Goal: Feedback & Contribution: Leave review/rating

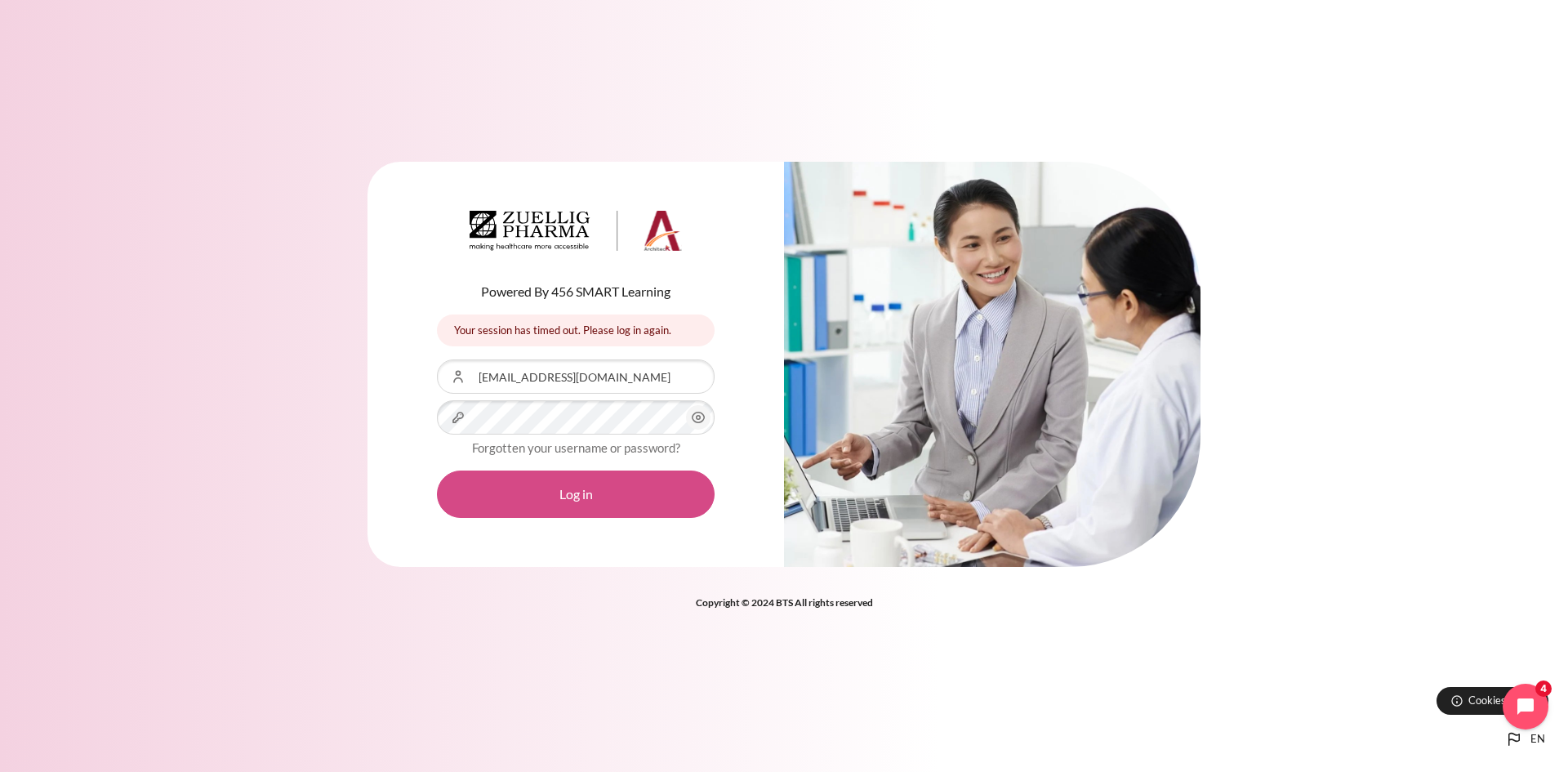
click at [666, 501] on button "Log in" at bounding box center [575, 493] width 278 height 48
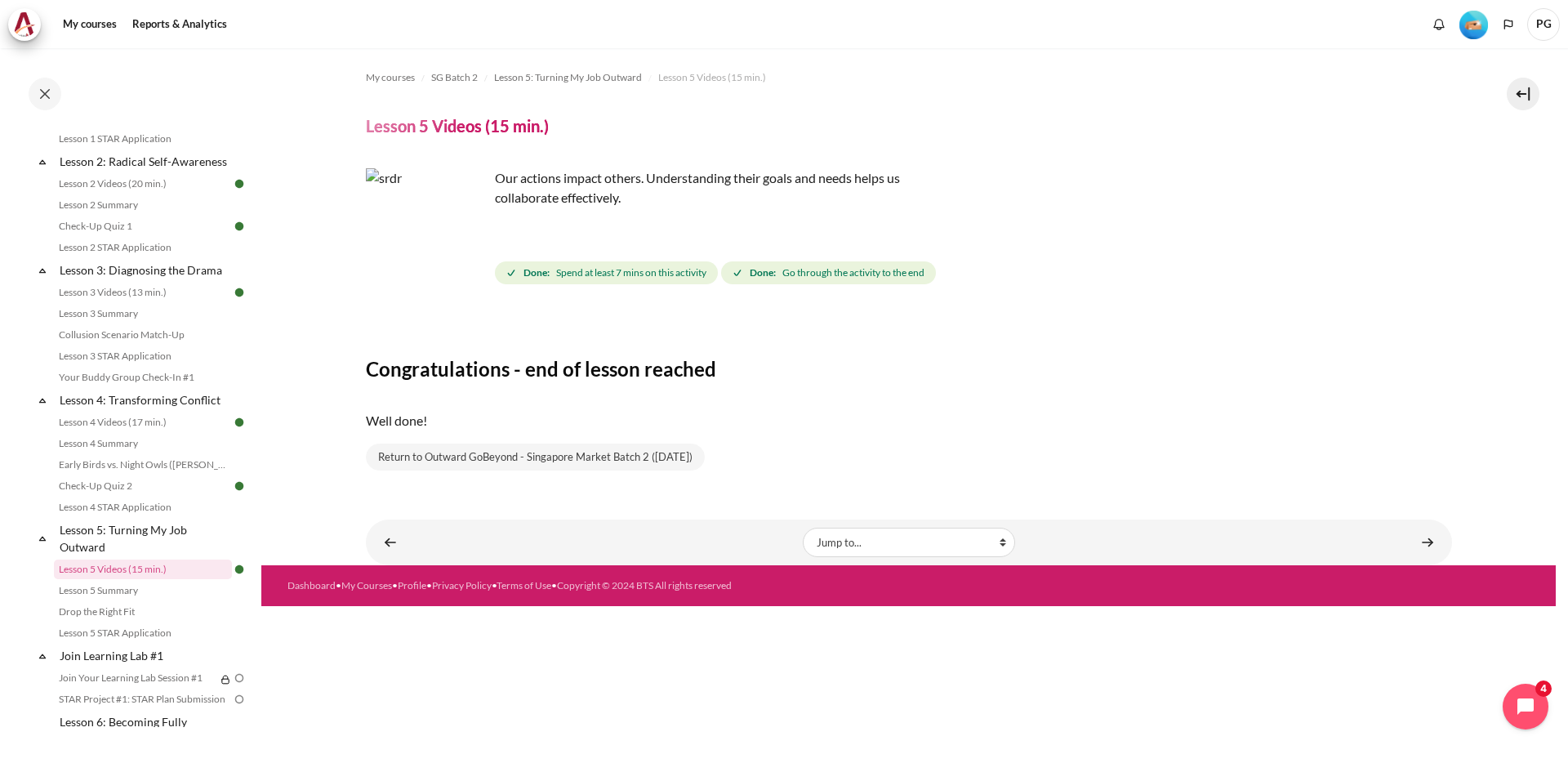
scroll to position [345, 0]
click at [173, 389] on link "Your Buddy Group Check-In #1" at bounding box center [143, 378] width 178 height 20
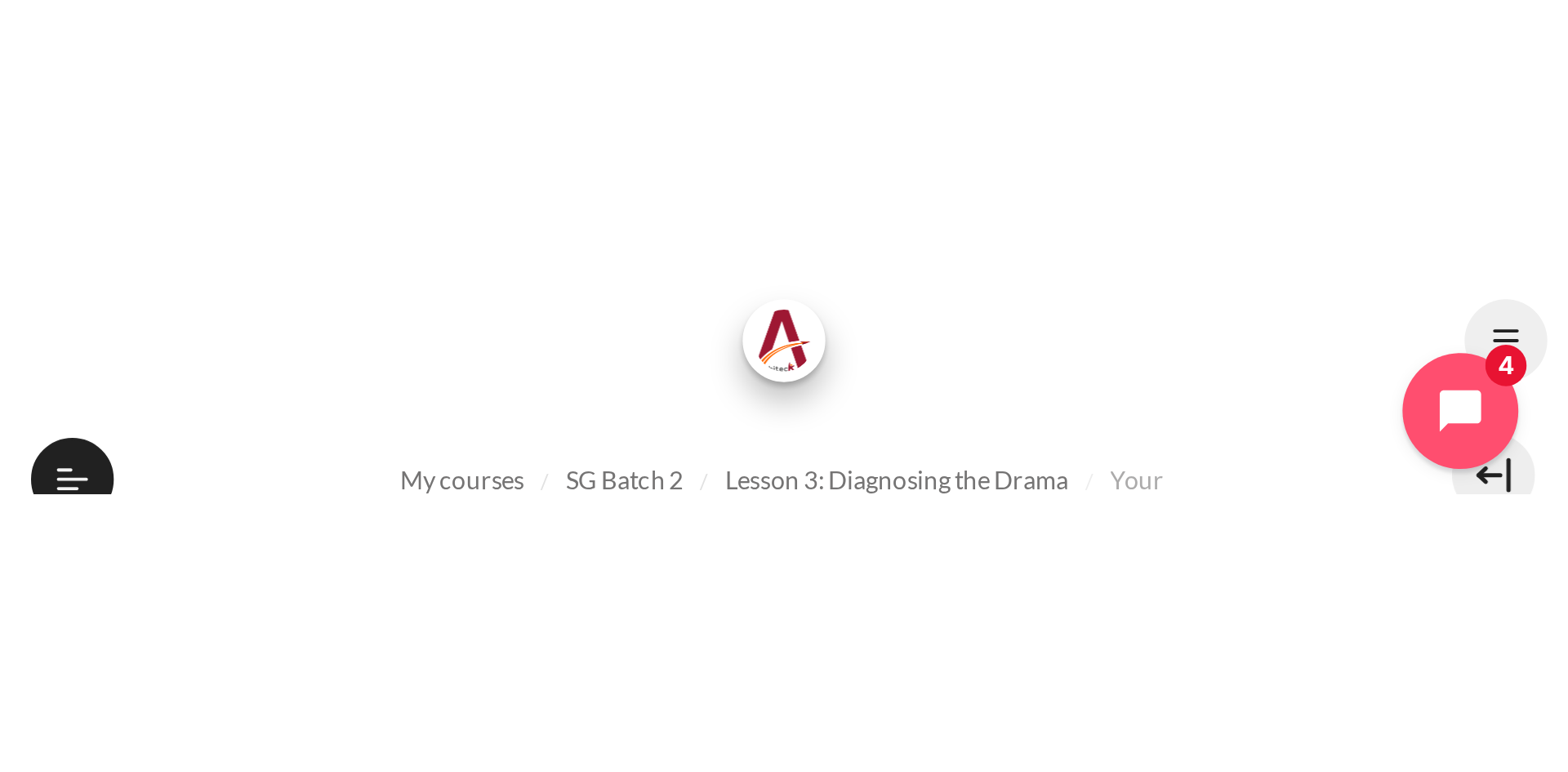
scroll to position [347, 0]
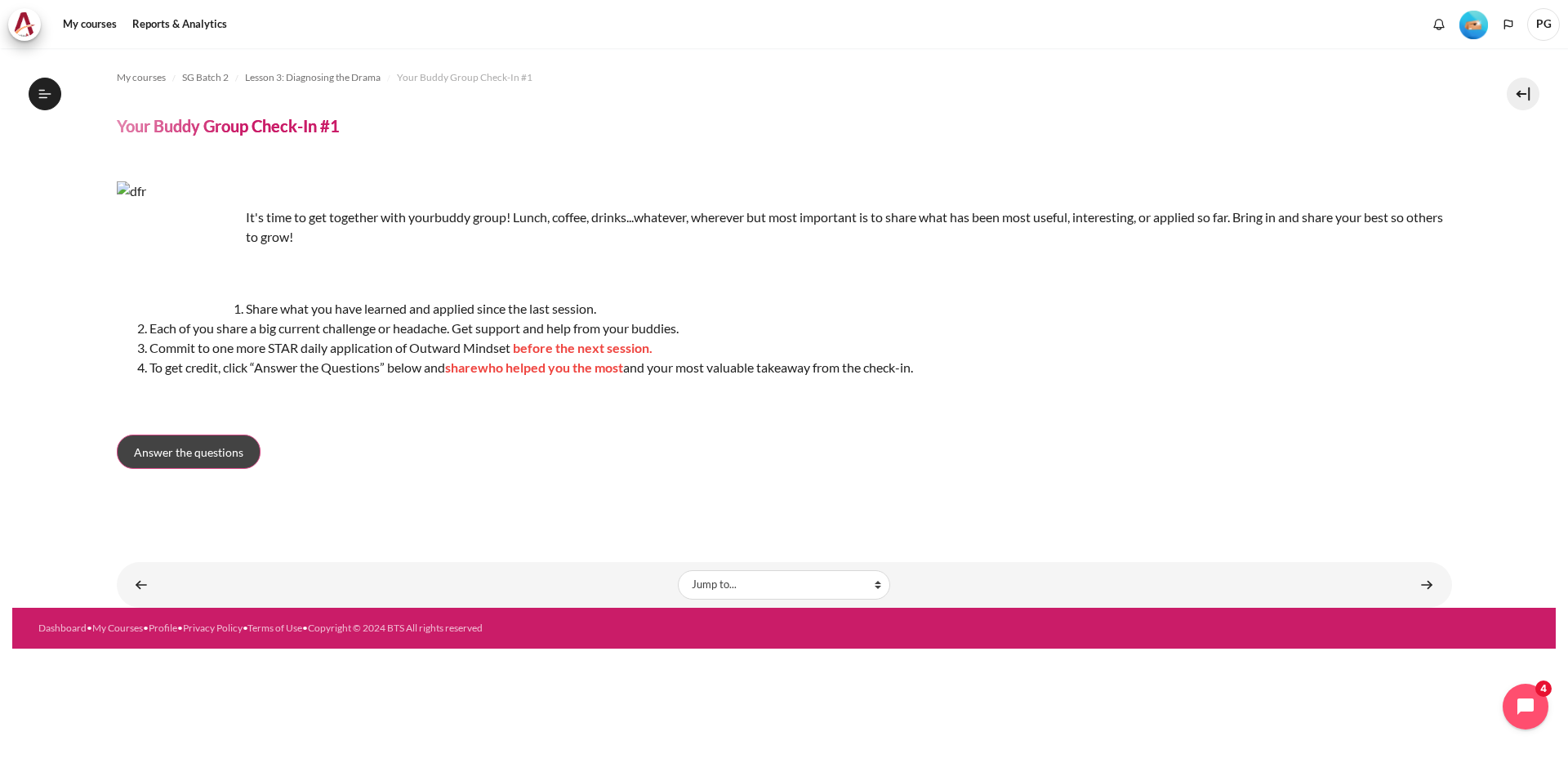
click at [218, 454] on span "Answer the questions" at bounding box center [189, 452] width 109 height 17
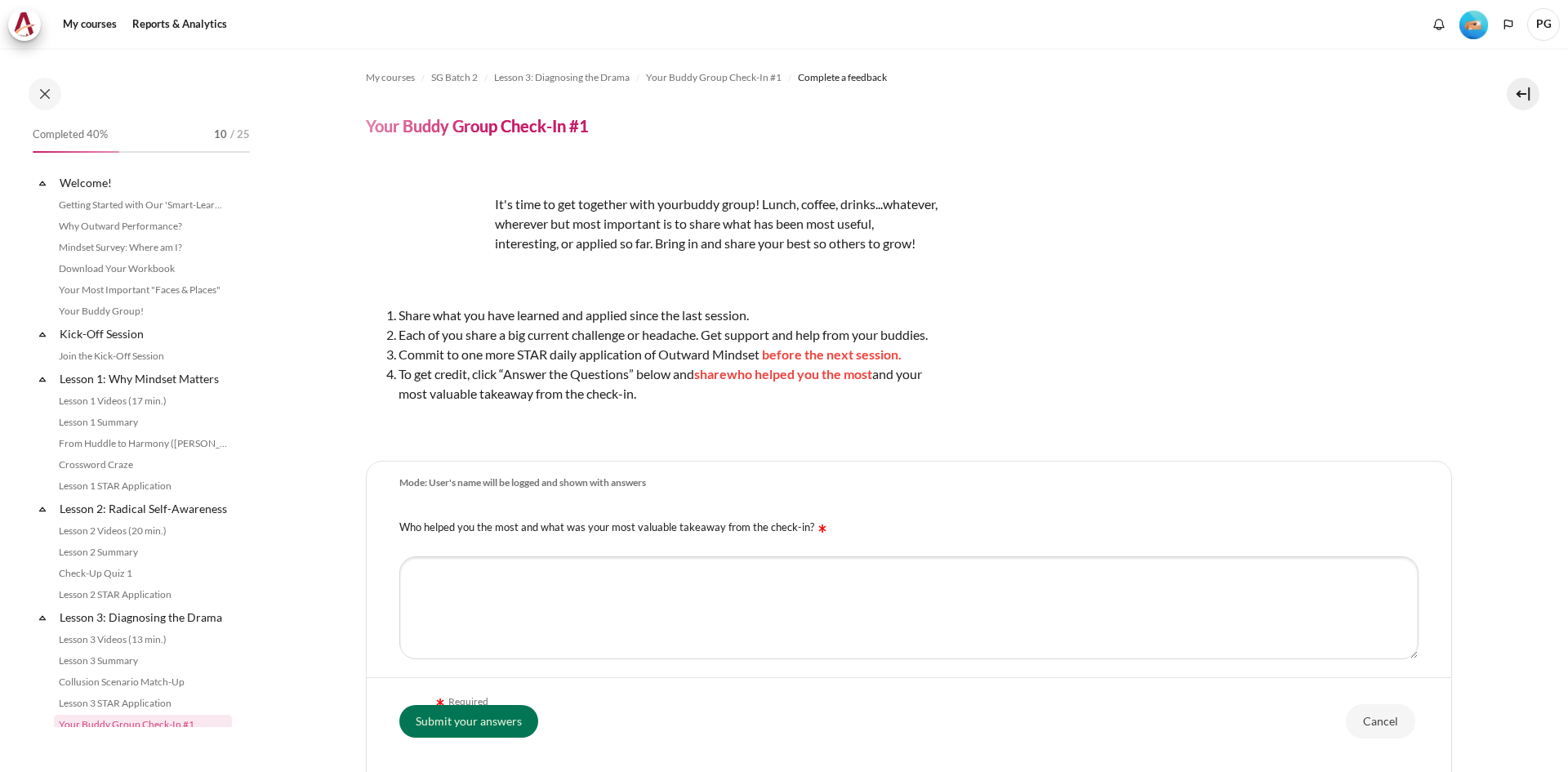
scroll to position [317, 0]
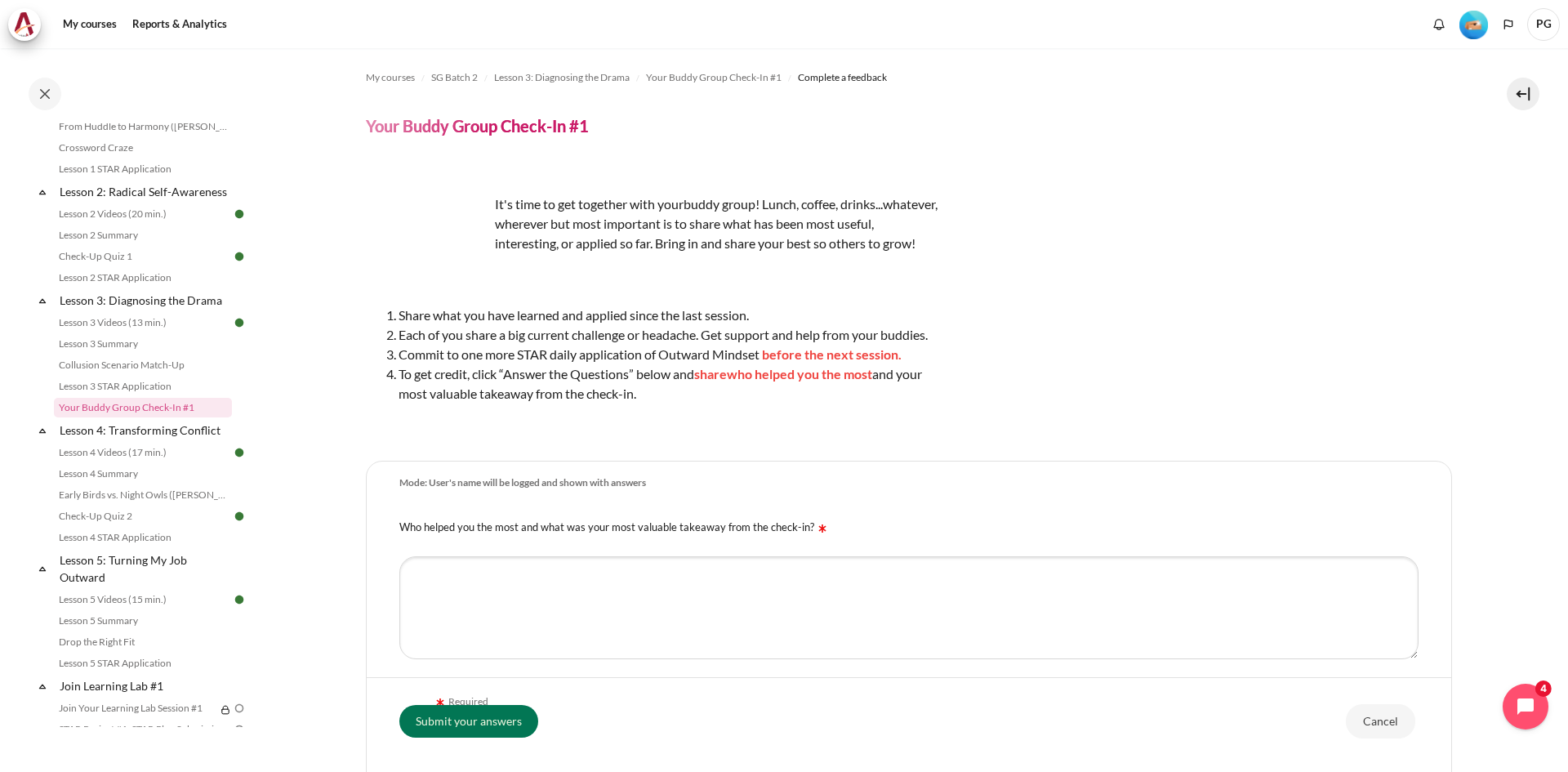
drag, startPoint x: 649, startPoint y: 416, endPoint x: 388, endPoint y: 335, distance: 273.3
click at [388, 335] on ol "Share what you have learned and applied since the last session. Each of you sha…" at bounding box center [652, 354] width 571 height 98
click at [570, 325] on li "Share what you have learned and applied since the last session." at bounding box center [667, 315] width 539 height 20
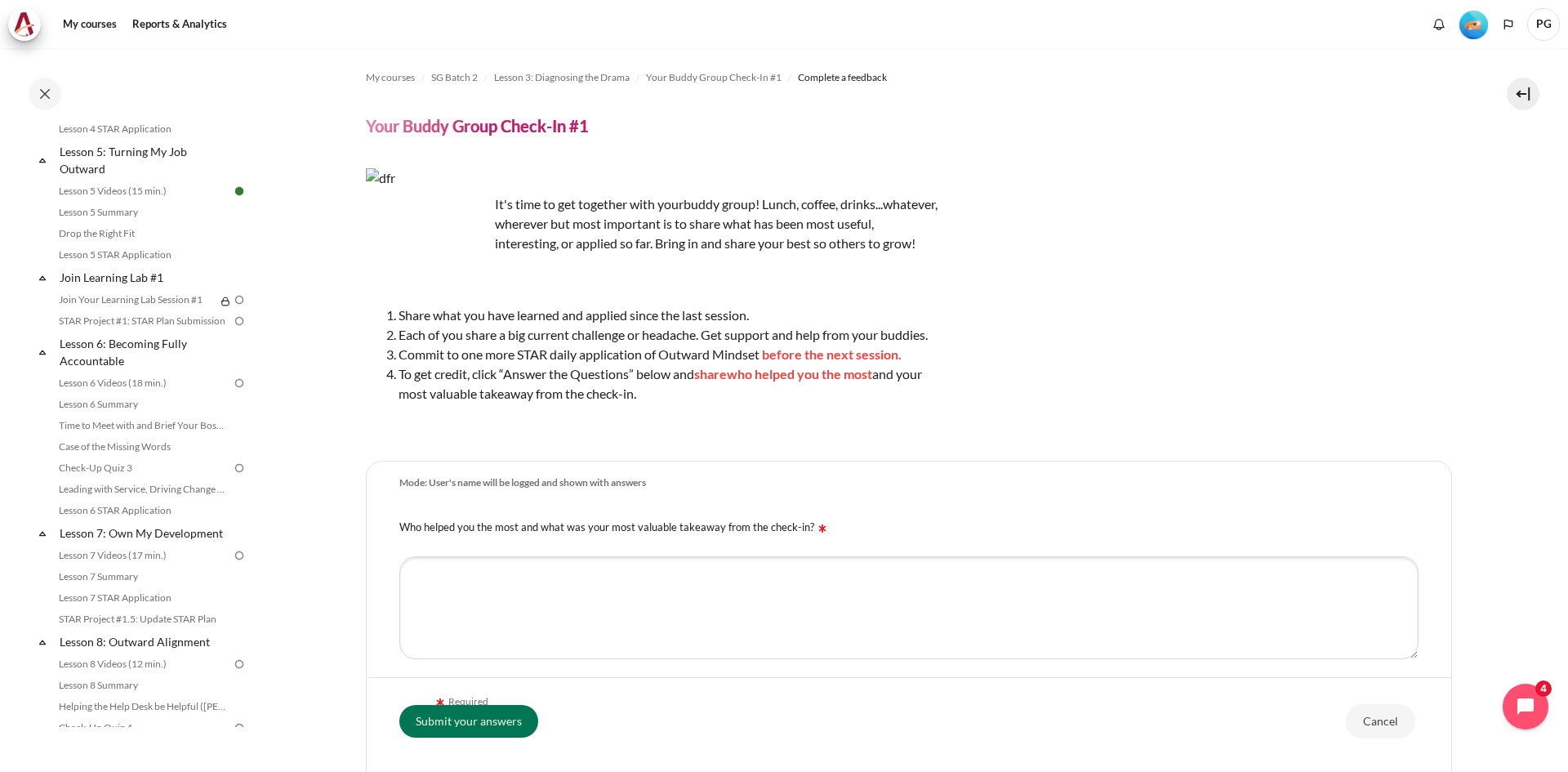
scroll to position [398, 0]
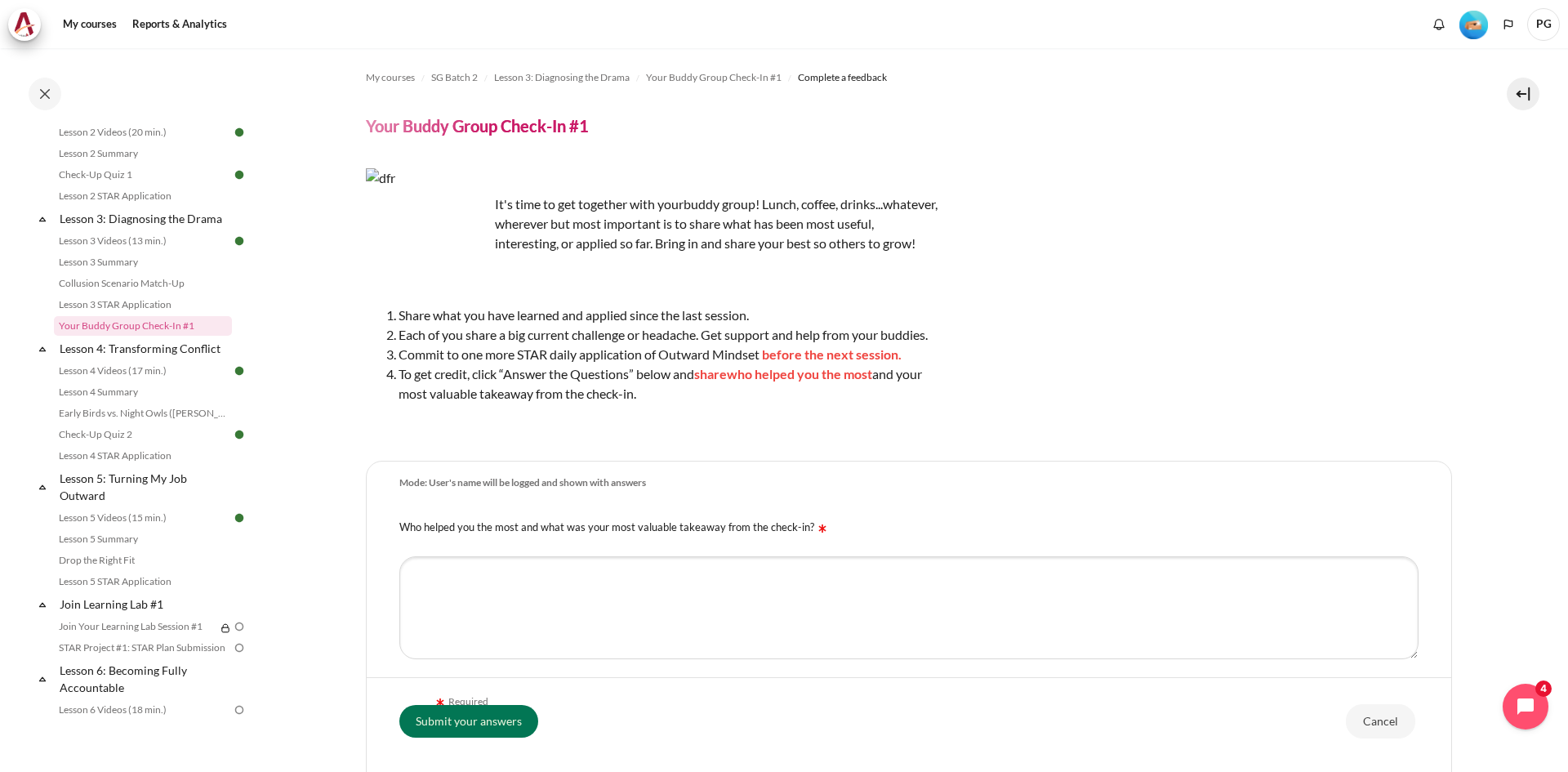
drag, startPoint x: 672, startPoint y: 426, endPoint x: 399, endPoint y: 340, distance: 286.2
click at [399, 340] on div "It's time to get together with your buddy group! Lunch, coffee, drinks...whatev…" at bounding box center [652, 301] width 571 height 267
click at [696, 403] on li "To get credit, click “Answer the Questions” below and share who helped you the …" at bounding box center [667, 383] width 539 height 39
drag, startPoint x: 665, startPoint y: 416, endPoint x: 396, endPoint y: 335, distance: 280.9
click at [396, 335] on ol "Share what you have learned and applied since the last session. Each of you sha…" at bounding box center [652, 354] width 571 height 98
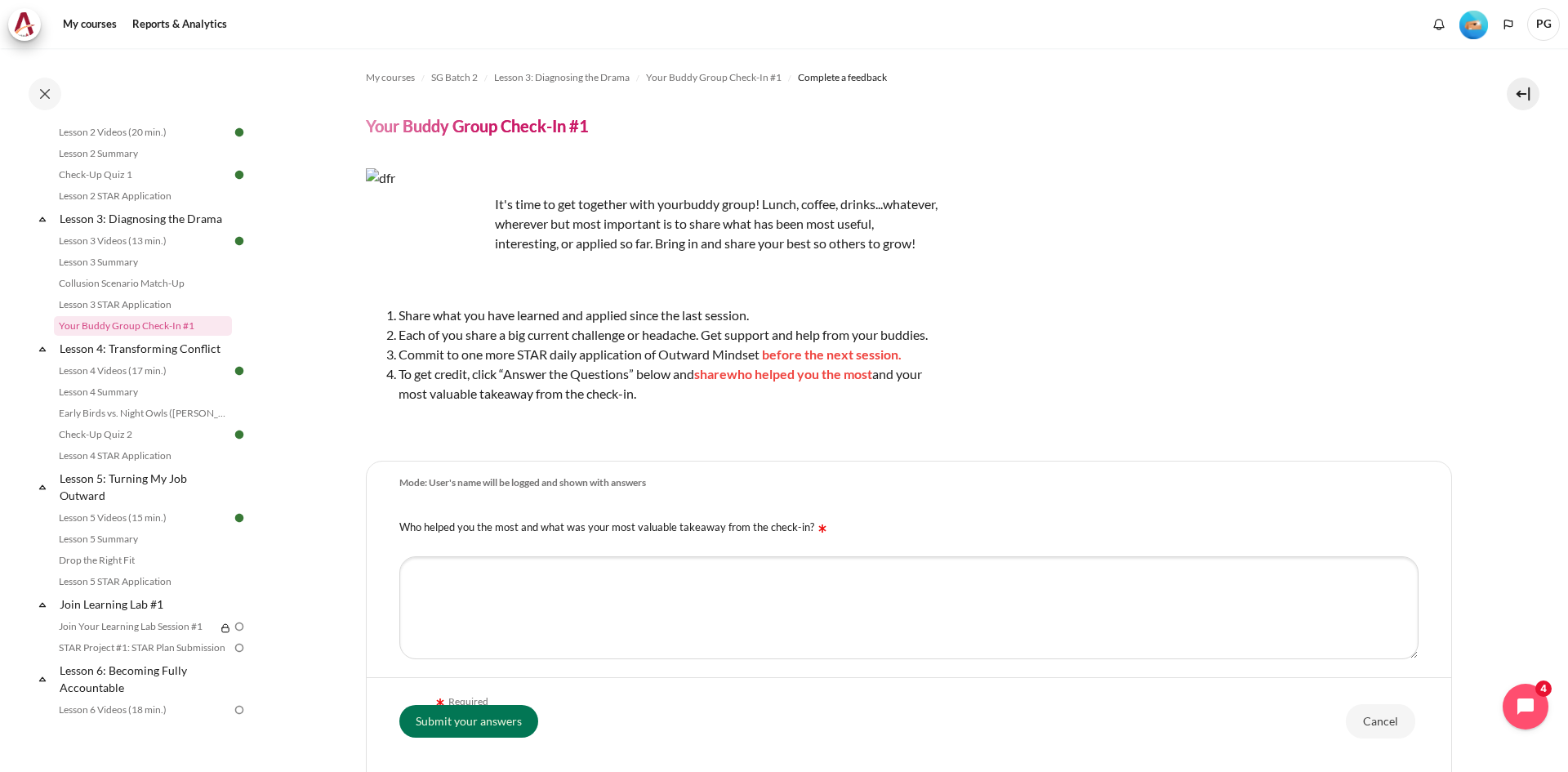
click at [404, 325] on li "Share what you have learned and applied since the last session." at bounding box center [667, 315] width 539 height 20
drag, startPoint x: 399, startPoint y: 332, endPoint x: 667, endPoint y: 413, distance: 280.0
click at [667, 403] on ol "Share what you have learned and applied since the last session. Each of you sha…" at bounding box center [652, 354] width 571 height 98
click at [651, 403] on li "To get credit, click “Answer the Questions” below and share who helped you the …" at bounding box center [667, 383] width 539 height 39
drag, startPoint x: 645, startPoint y: 416, endPoint x: 406, endPoint y: 344, distance: 249.6
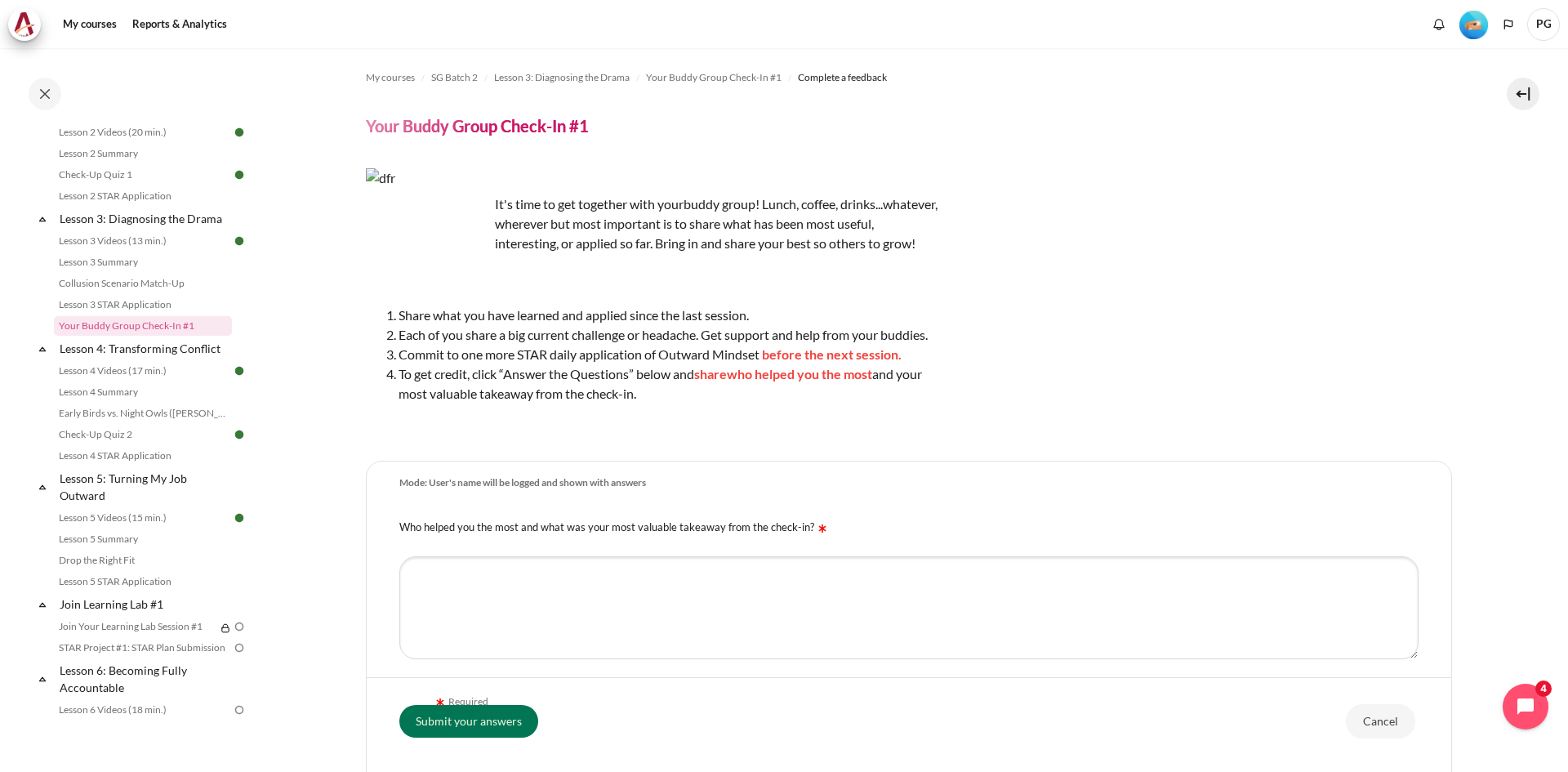
click at [395, 338] on ol "Share what you have learned and applied since the last session. Each of you sha…" at bounding box center [652, 354] width 571 height 98
click at [448, 342] on span "Each of you share a big current challenge or headache. Get support and help fro…" at bounding box center [662, 334] width 529 height 16
click at [402, 325] on li "Share what you have learned and applied since the last session." at bounding box center [667, 315] width 539 height 20
click at [655, 403] on li "To get credit, click “Answer the Questions” below and share who helped you the …" at bounding box center [667, 383] width 539 height 39
drag, startPoint x: 647, startPoint y: 414, endPoint x: 394, endPoint y: 334, distance: 265.3
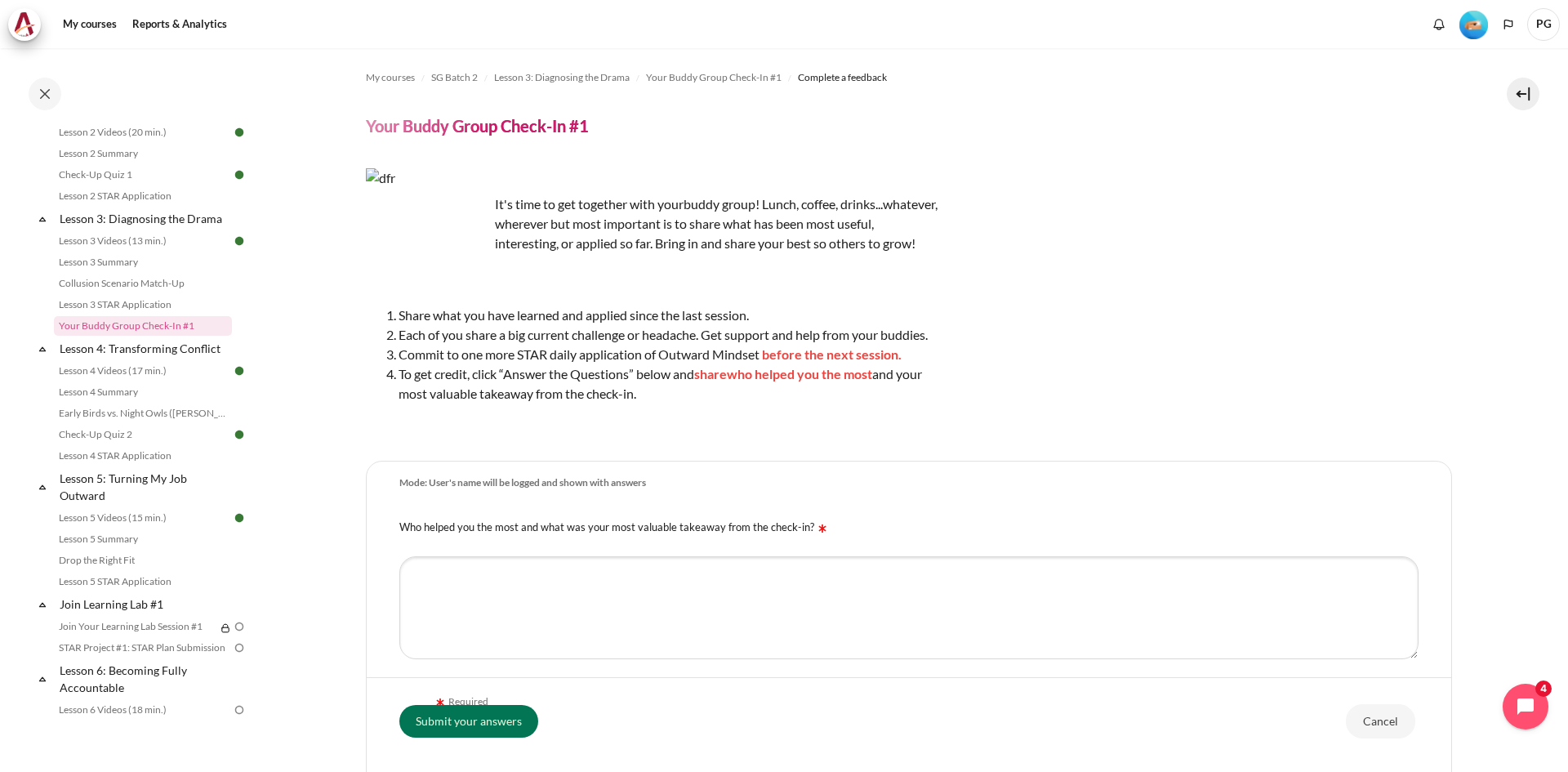
click at [394, 334] on ol "Share what you have learned and applied since the last session. Each of you sha…" at bounding box center [652, 354] width 571 height 98
copy ol "Share what you have learned and applied since the last session. Each of you sha…"
click at [706, 403] on li "To get credit, click “Answer the Questions” below and share who helped you the …" at bounding box center [667, 383] width 539 height 39
drag, startPoint x: 652, startPoint y: 412, endPoint x: 396, endPoint y: 335, distance: 267.3
click at [396, 335] on ol "Share what you have learned and applied since the last session. Each of you sha…" at bounding box center [652, 354] width 571 height 98
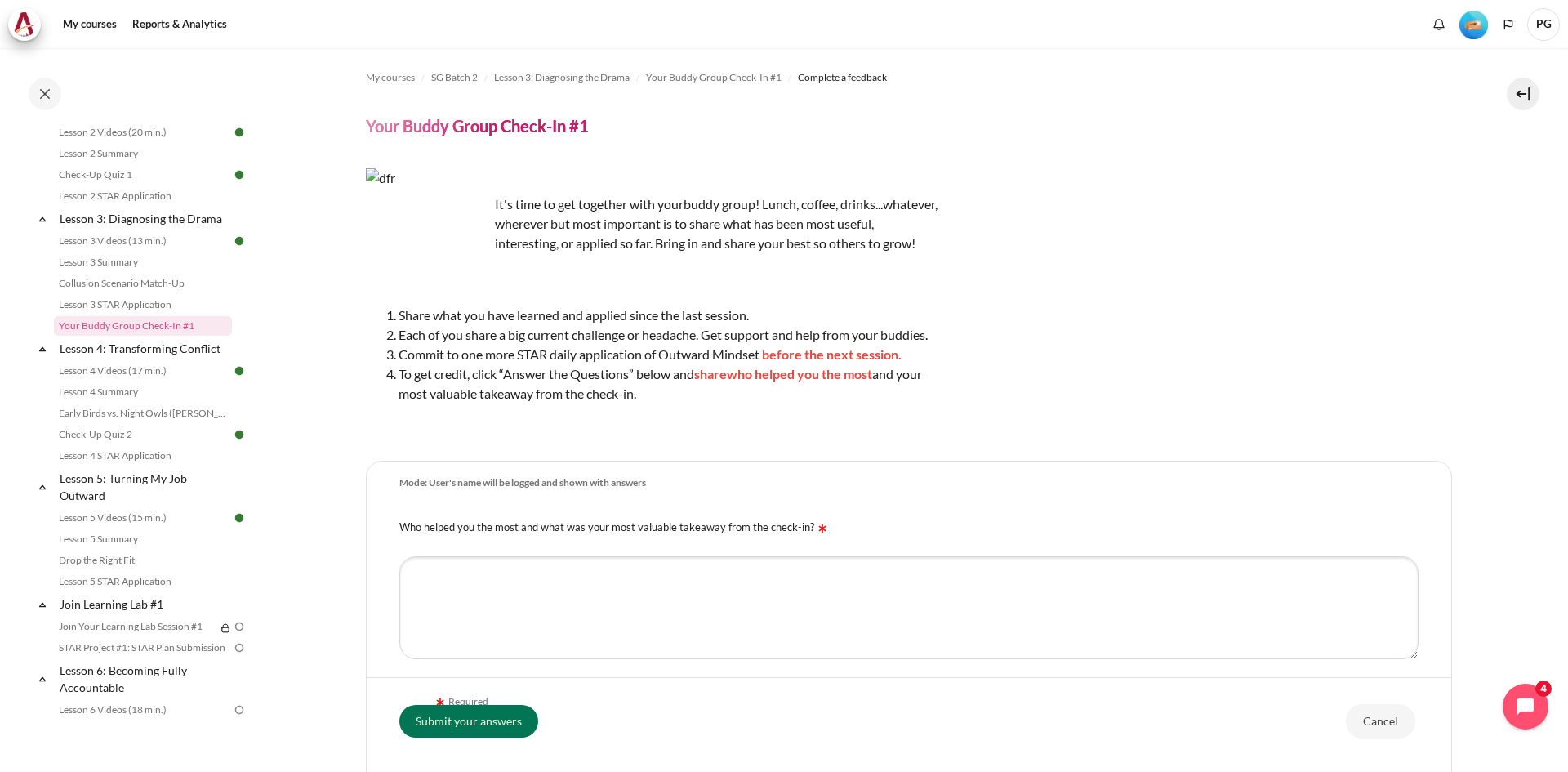
click at [403, 325] on li "Share what you have learned and applied since the last session." at bounding box center [667, 315] width 539 height 20
click at [402, 325] on li "Share what you have learned and applied since the last session." at bounding box center [667, 315] width 539 height 20
drag, startPoint x: 396, startPoint y: 333, endPoint x: 690, endPoint y: 354, distance: 294.7
click at [690, 354] on ol "Share what you have learned and applied since the last session. Each of you sha…" at bounding box center [652, 354] width 571 height 98
click at [691, 342] on span "Each of you share a big current challenge or headache. Get support and help fro…" at bounding box center [662, 334] width 529 height 16
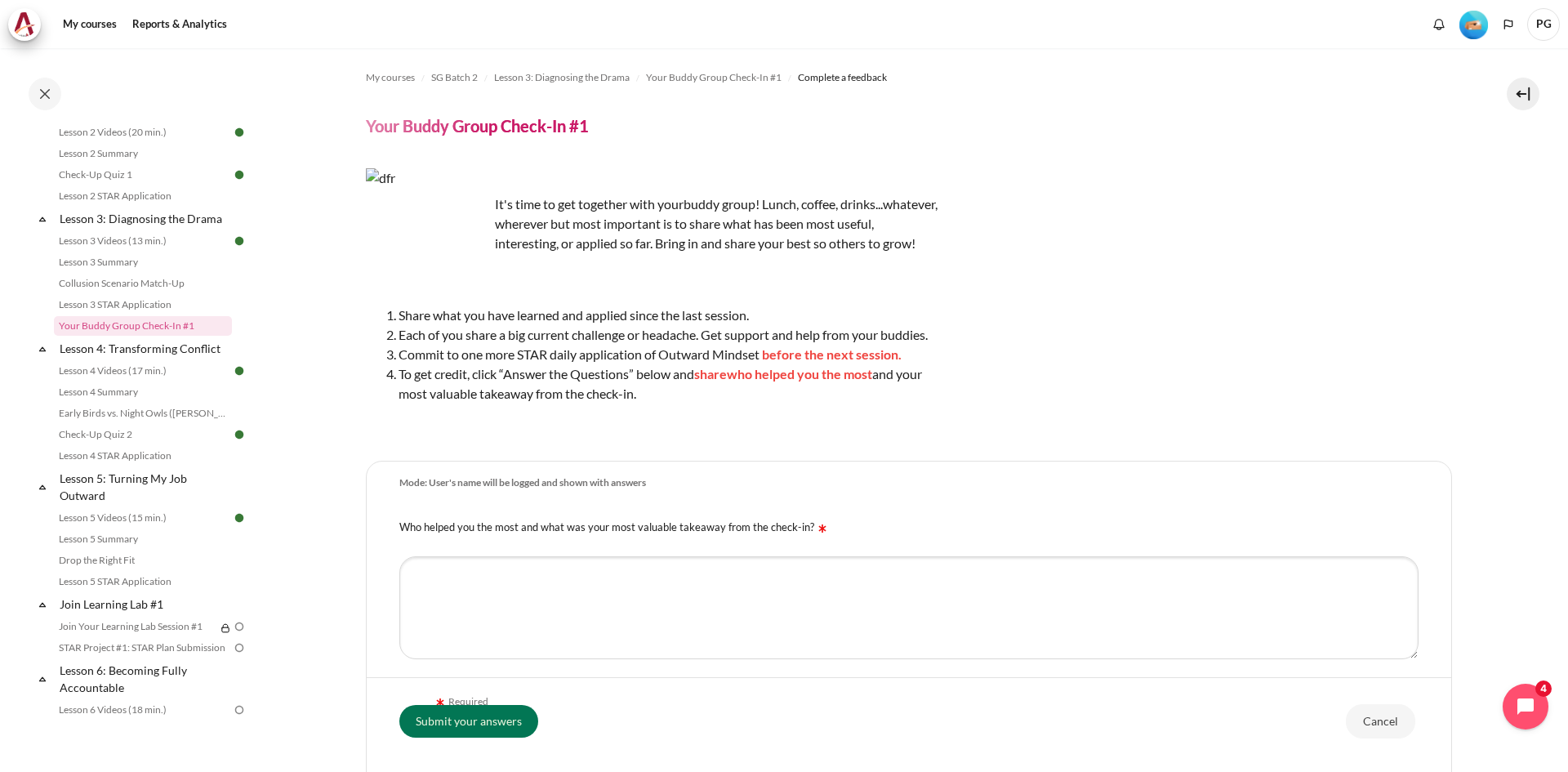
drag, startPoint x: 659, startPoint y: 417, endPoint x: 391, endPoint y: 332, distance: 281.2
click at [391, 332] on ol "Share what you have learned and applied since the last session. Each of you sha…" at bounding box center [652, 354] width 571 height 98
copy ol "Share what you have learned and applied since the last session. Each of you sha…"
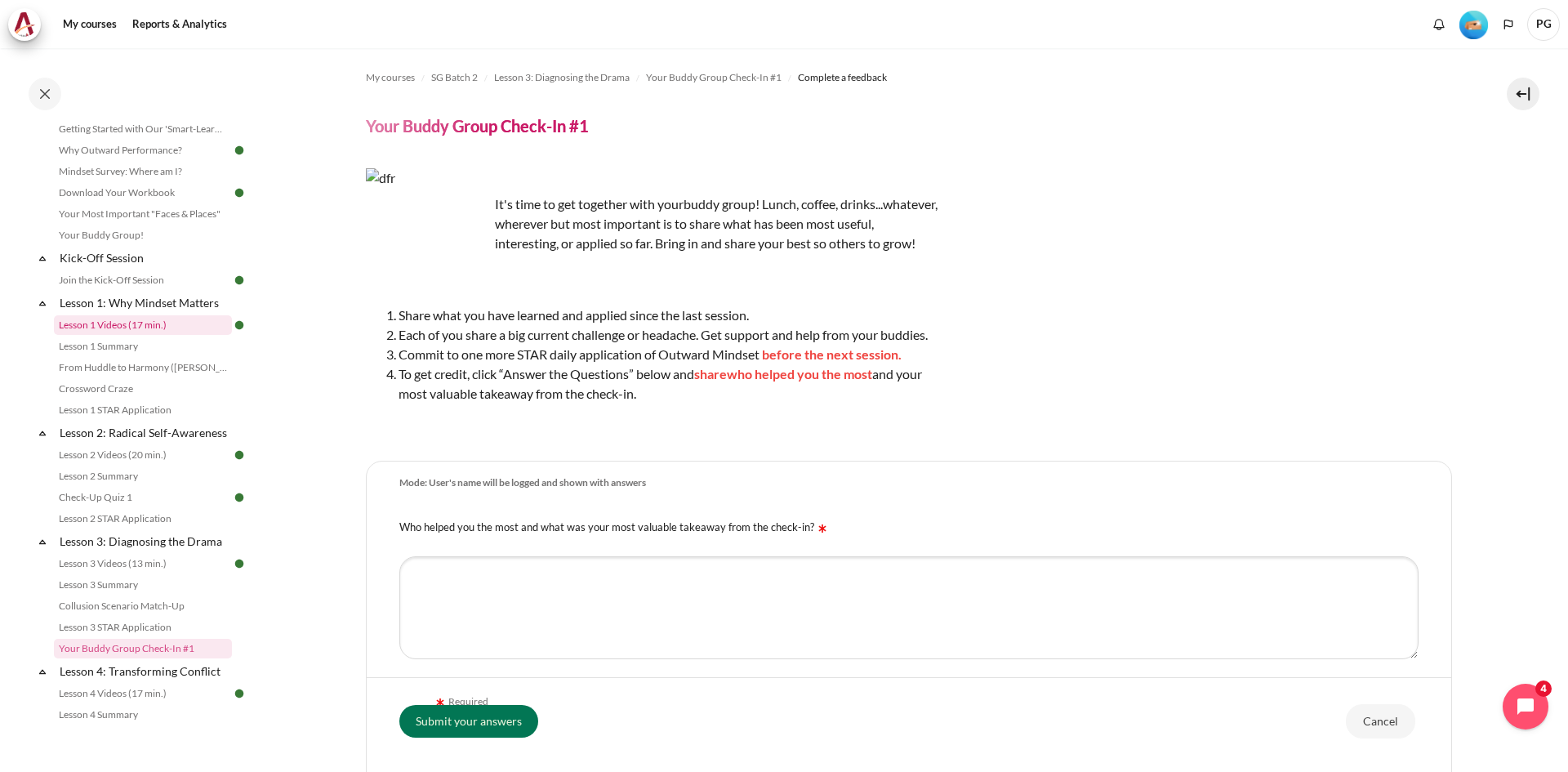
scroll to position [0, 0]
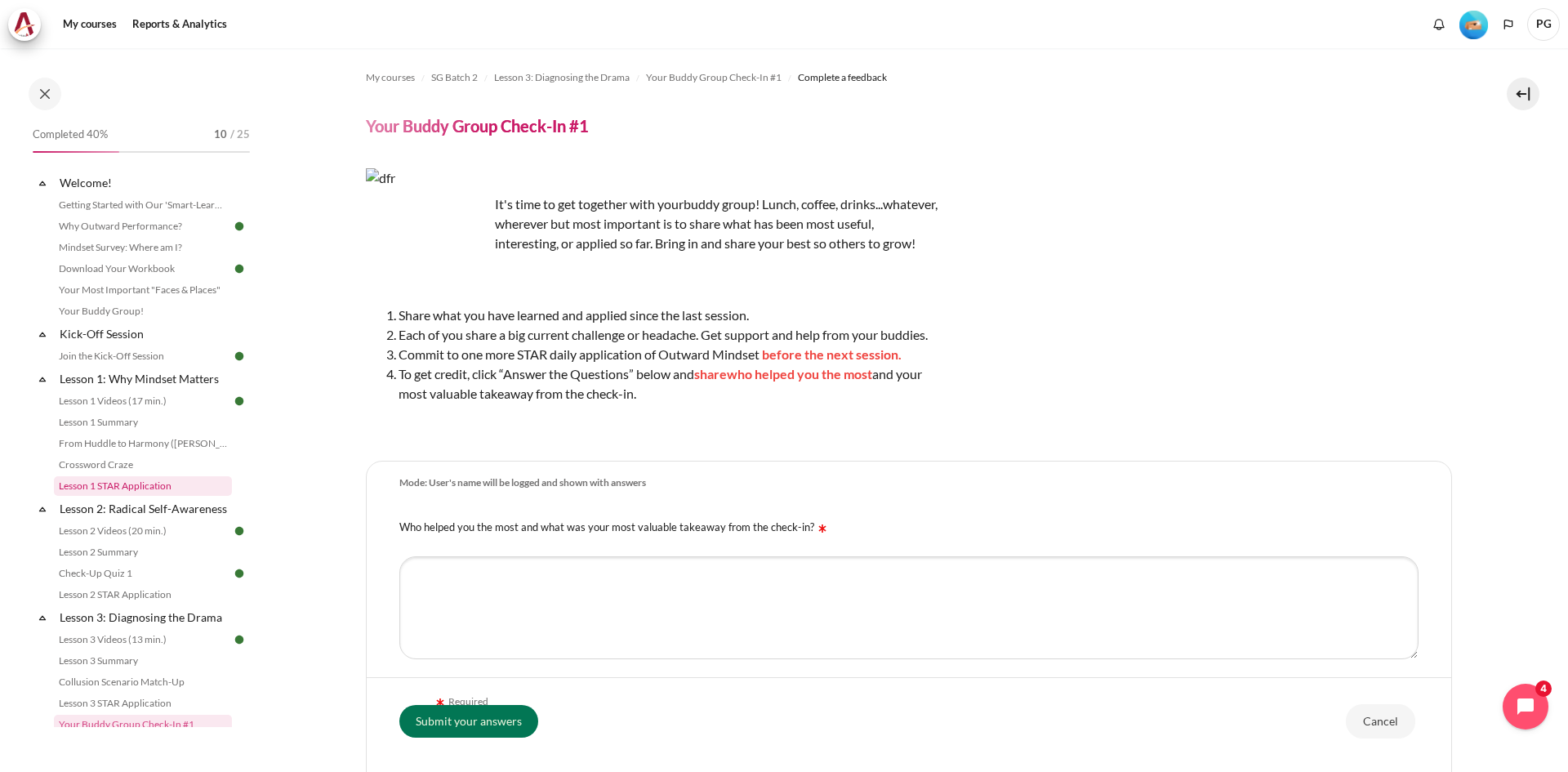
click at [108, 482] on link "Lesson 1 STAR Application" at bounding box center [143, 486] width 178 height 20
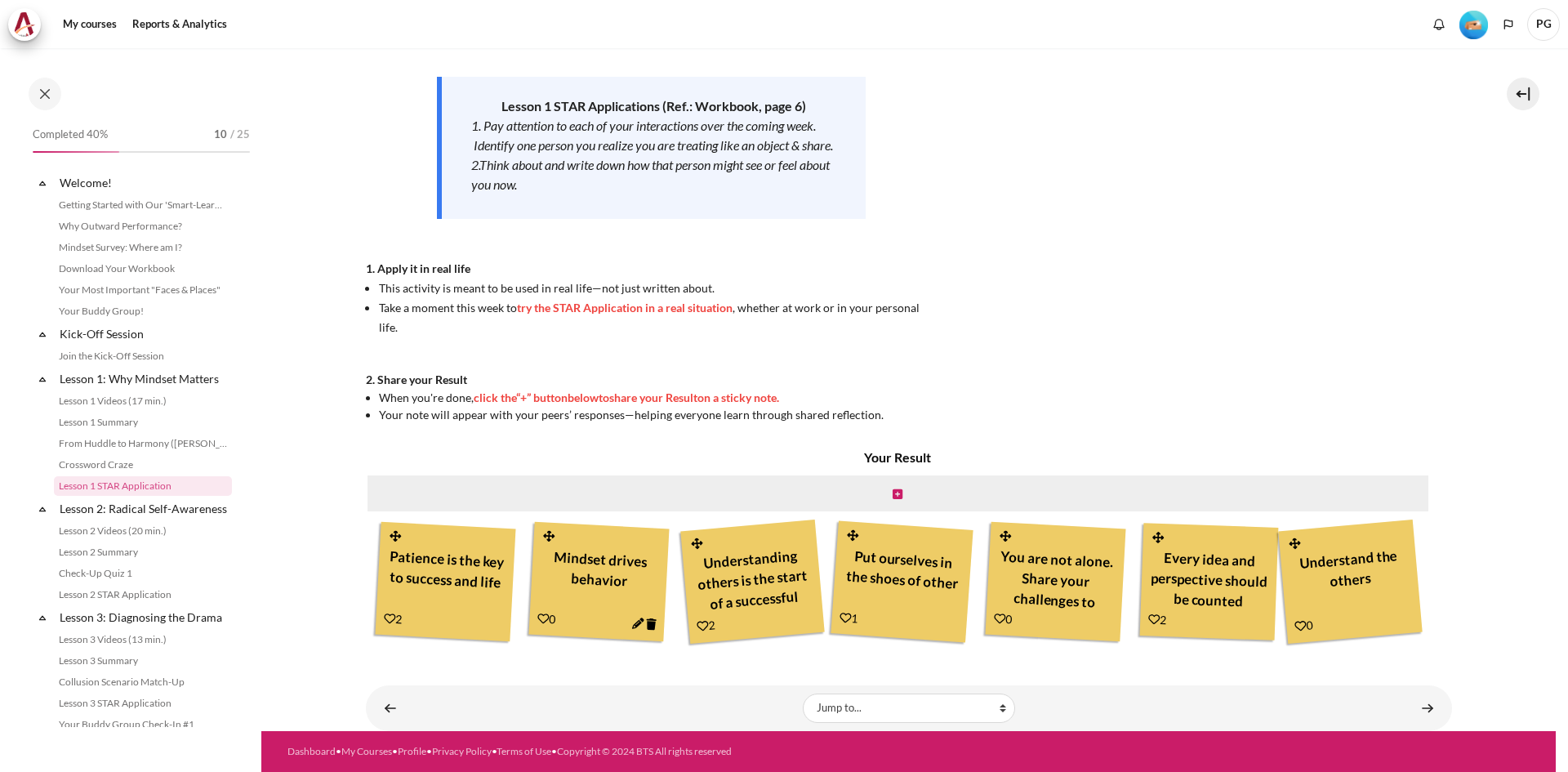
scroll to position [61, 0]
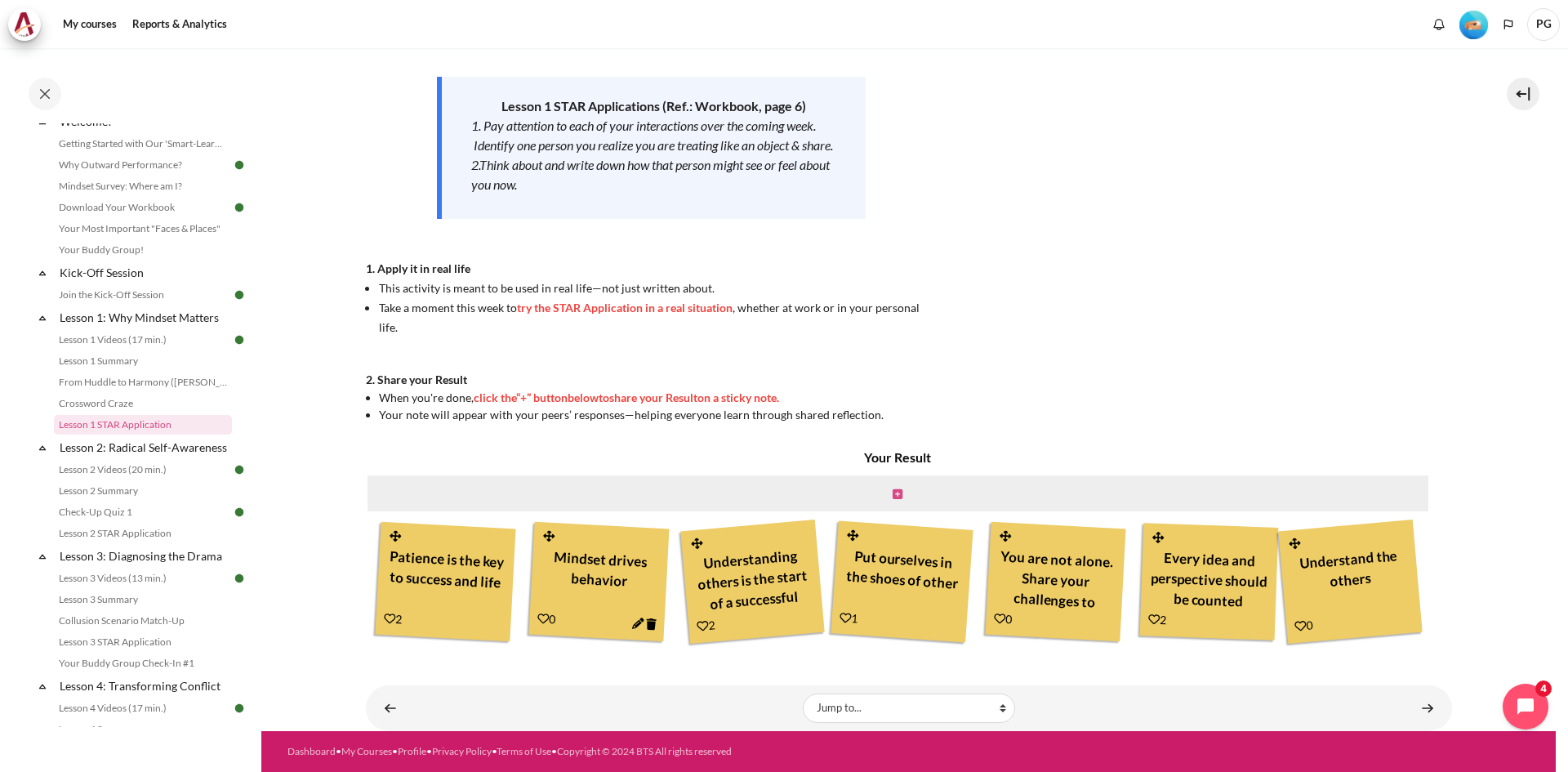
click at [892, 498] on icon "Content" at bounding box center [896, 493] width 10 height 11
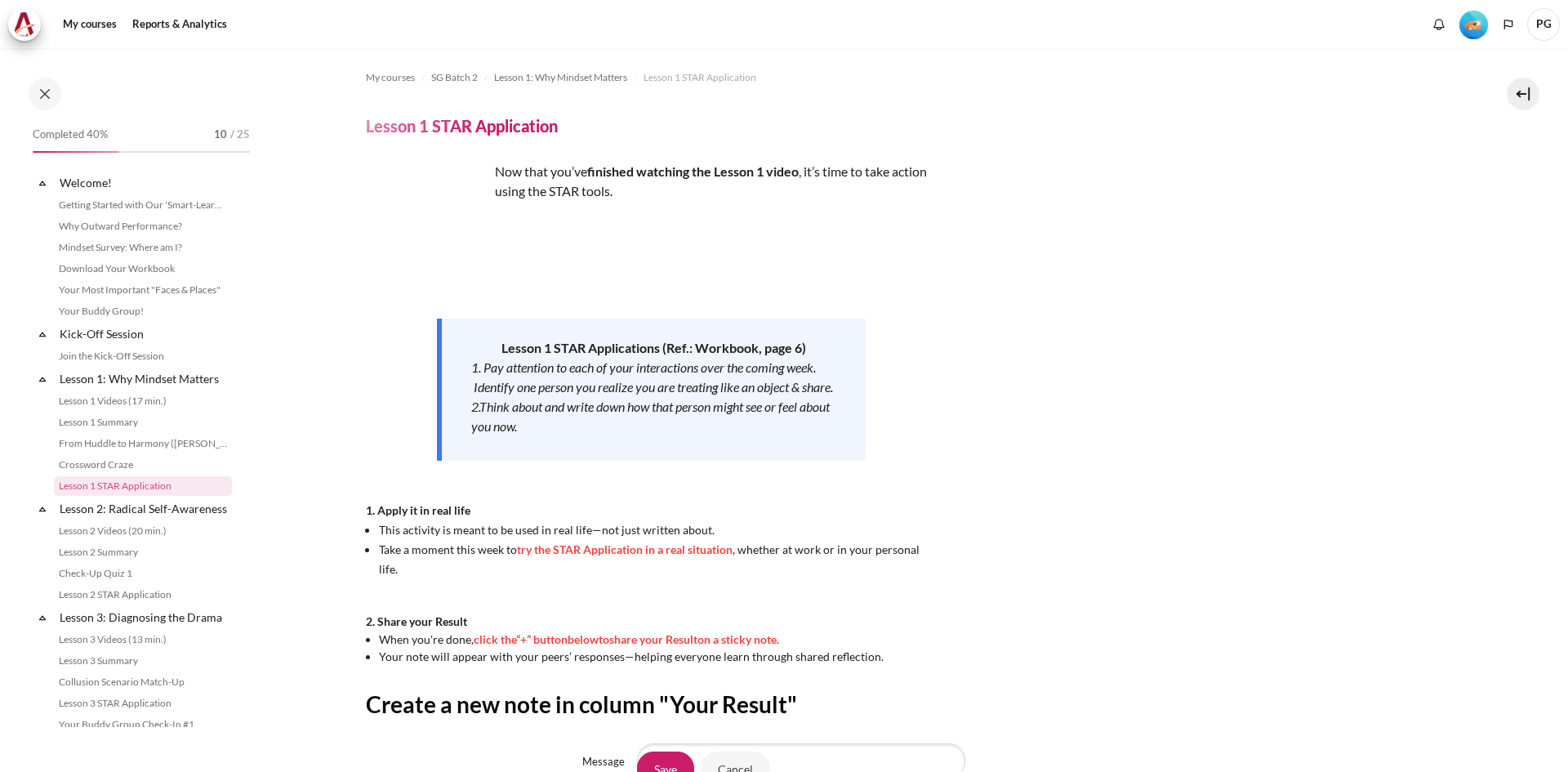
scroll to position [226, 0]
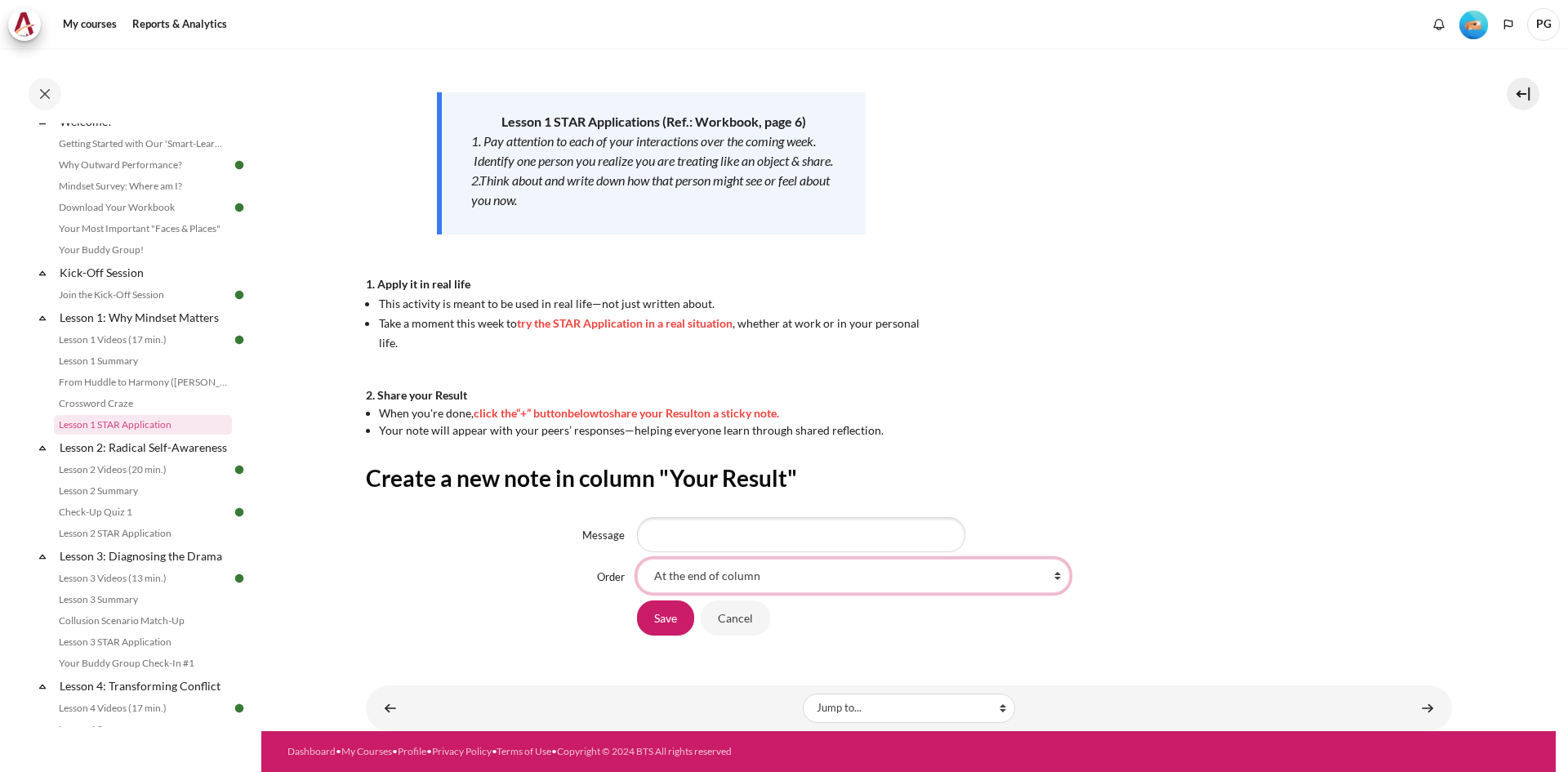
click at [841, 574] on select "At the end of column First place in column After 'Patience is the key to succes…" at bounding box center [853, 576] width 433 height 35
click at [1236, 419] on div "Now that you’ve finished watching the Lesson 1 video , it’s time to take action…" at bounding box center [909, 186] width 1086 height 503
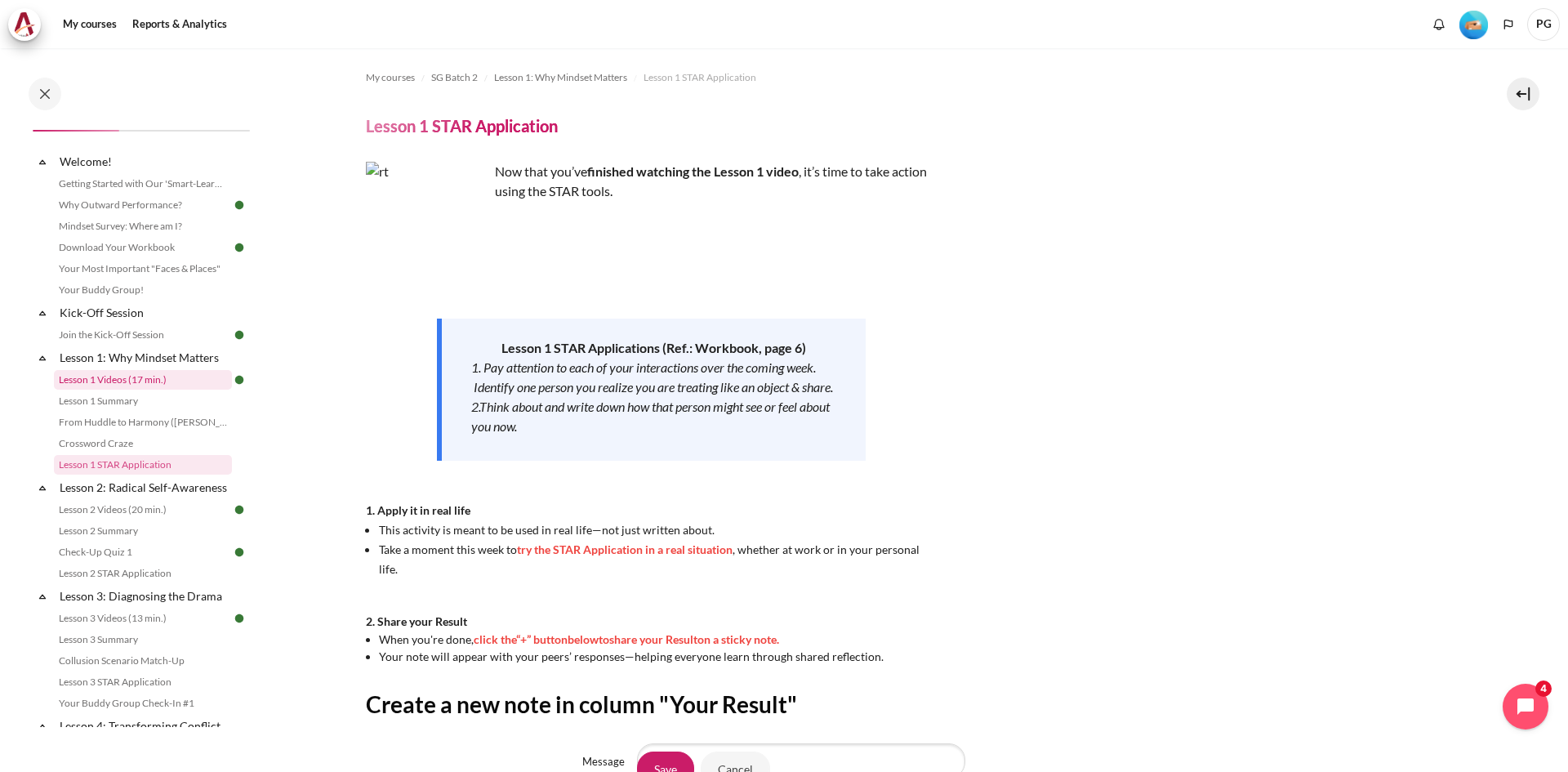
scroll to position [0, 0]
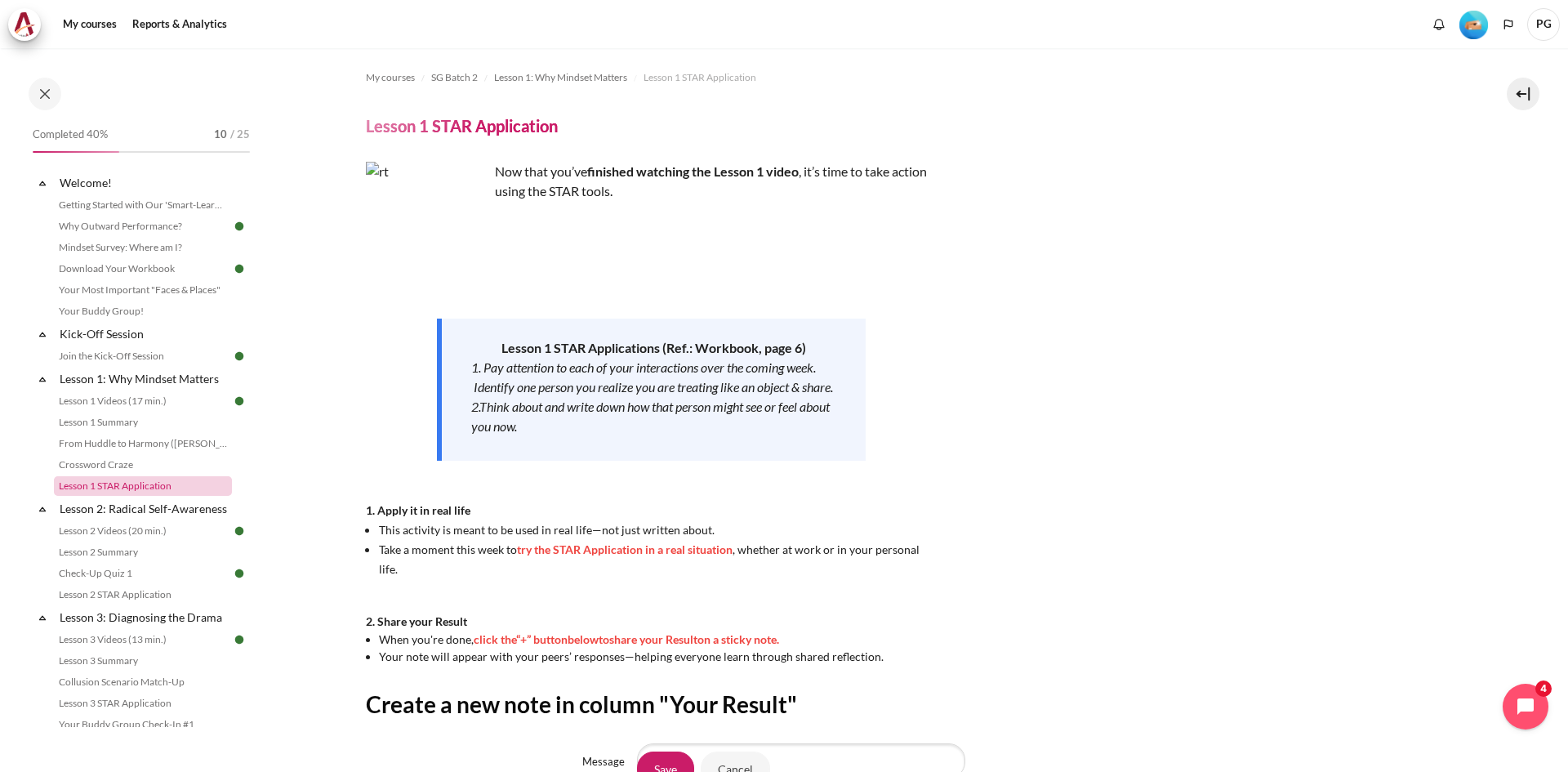
click at [170, 490] on link "Lesson 1 STAR Application" at bounding box center [143, 486] width 178 height 20
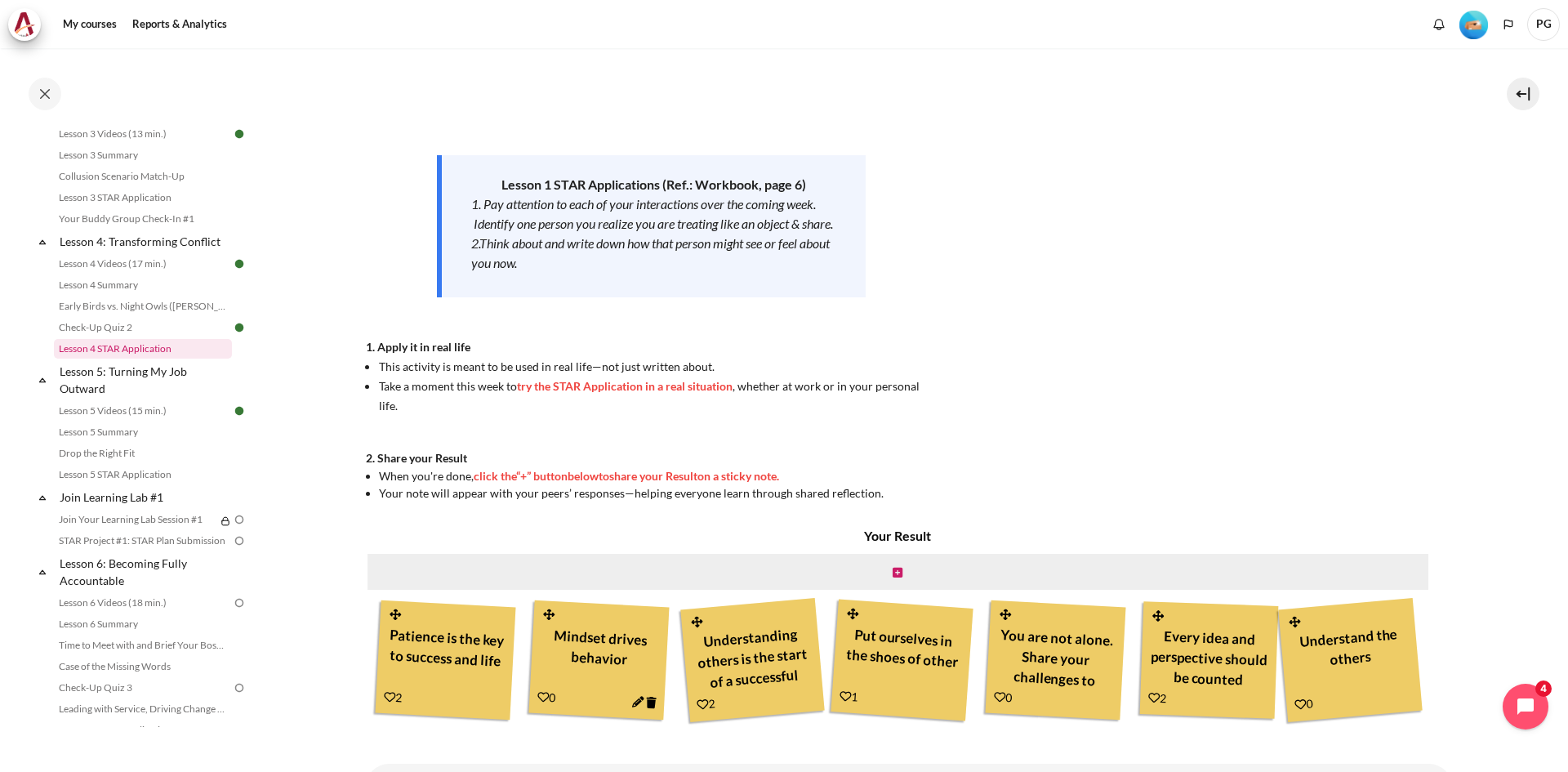
scroll to position [551, 0]
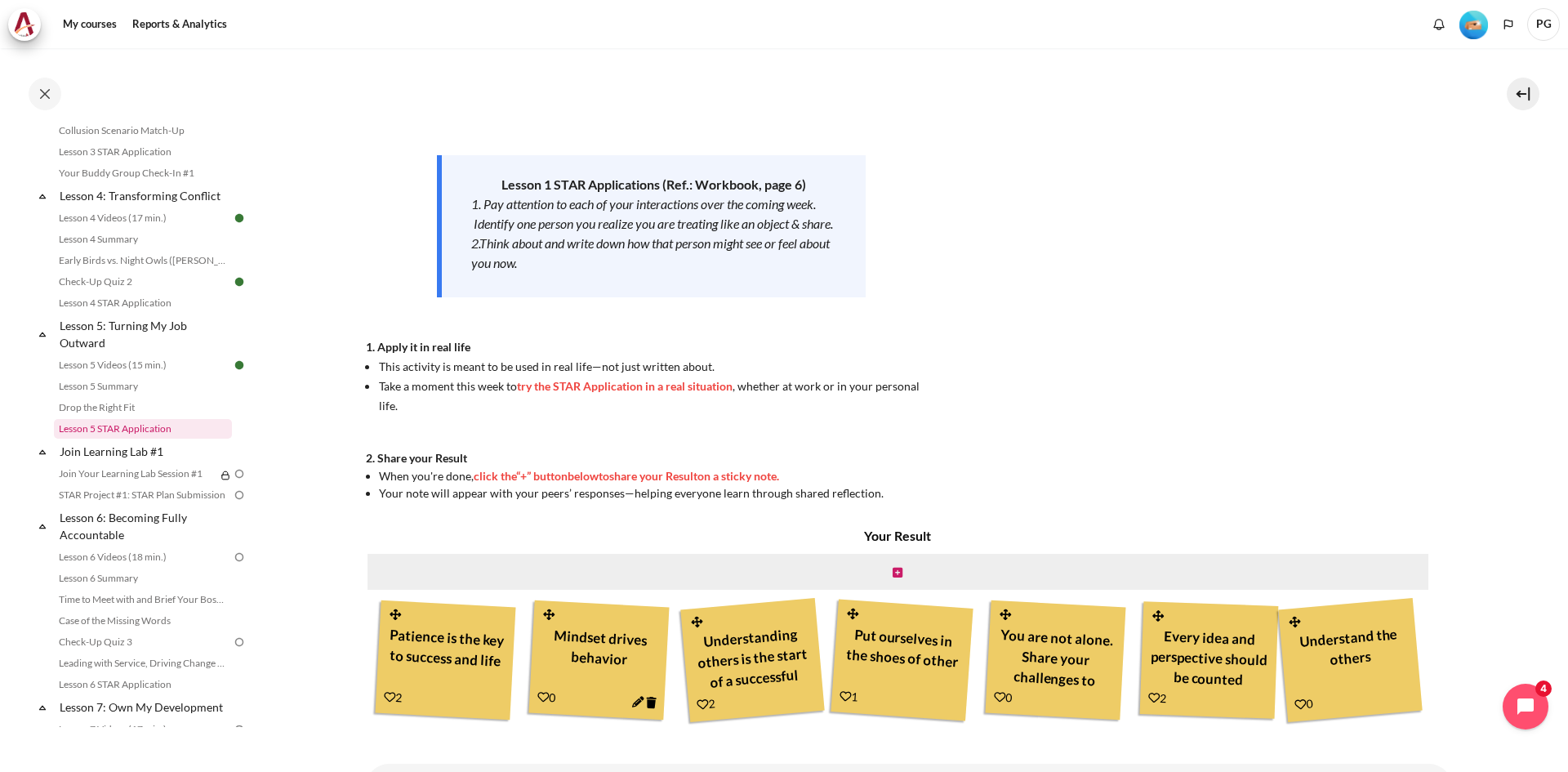
click at [153, 438] on link "Lesson 5 STAR Application" at bounding box center [143, 428] width 178 height 20
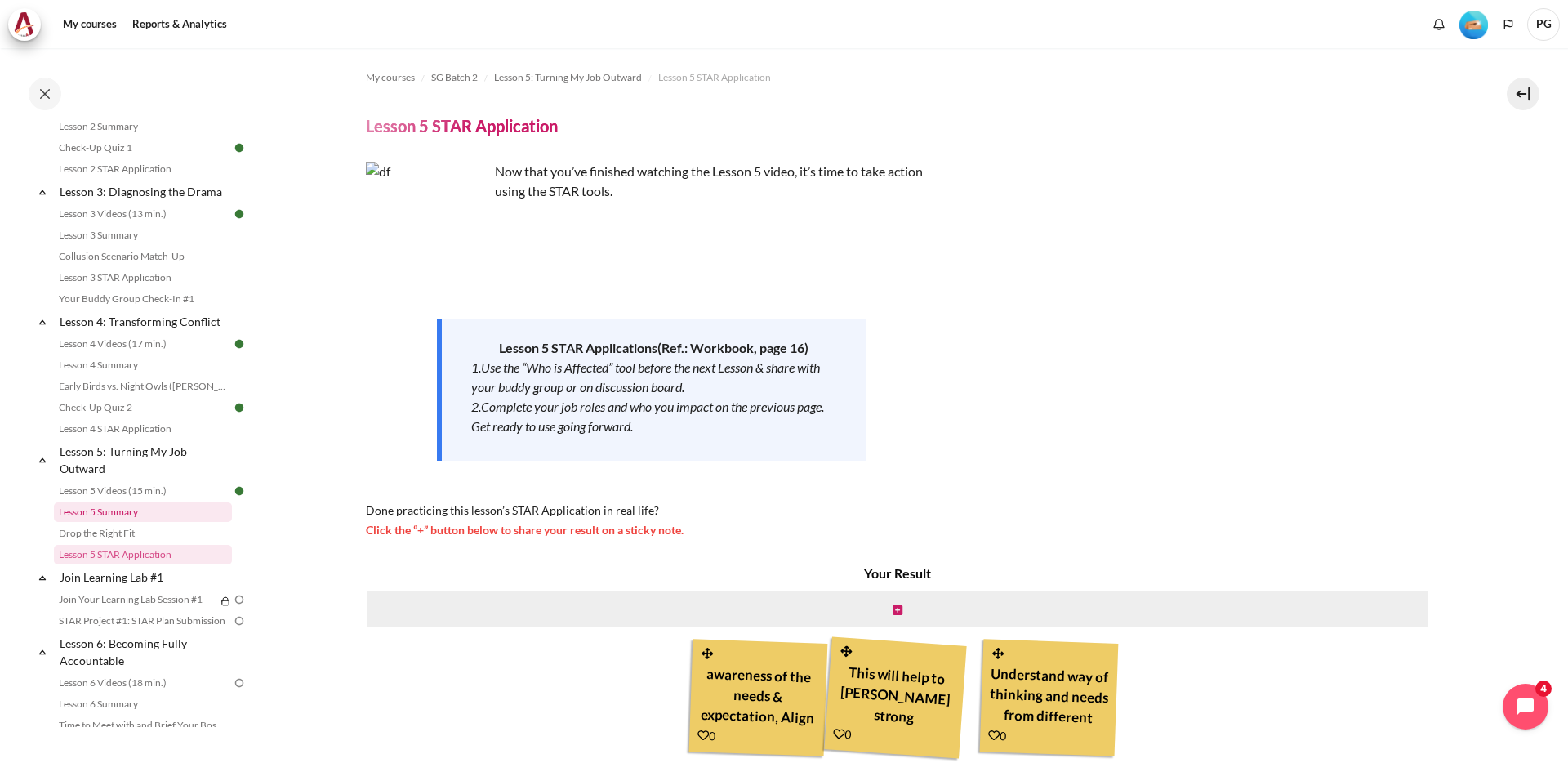
scroll to position [409, 0]
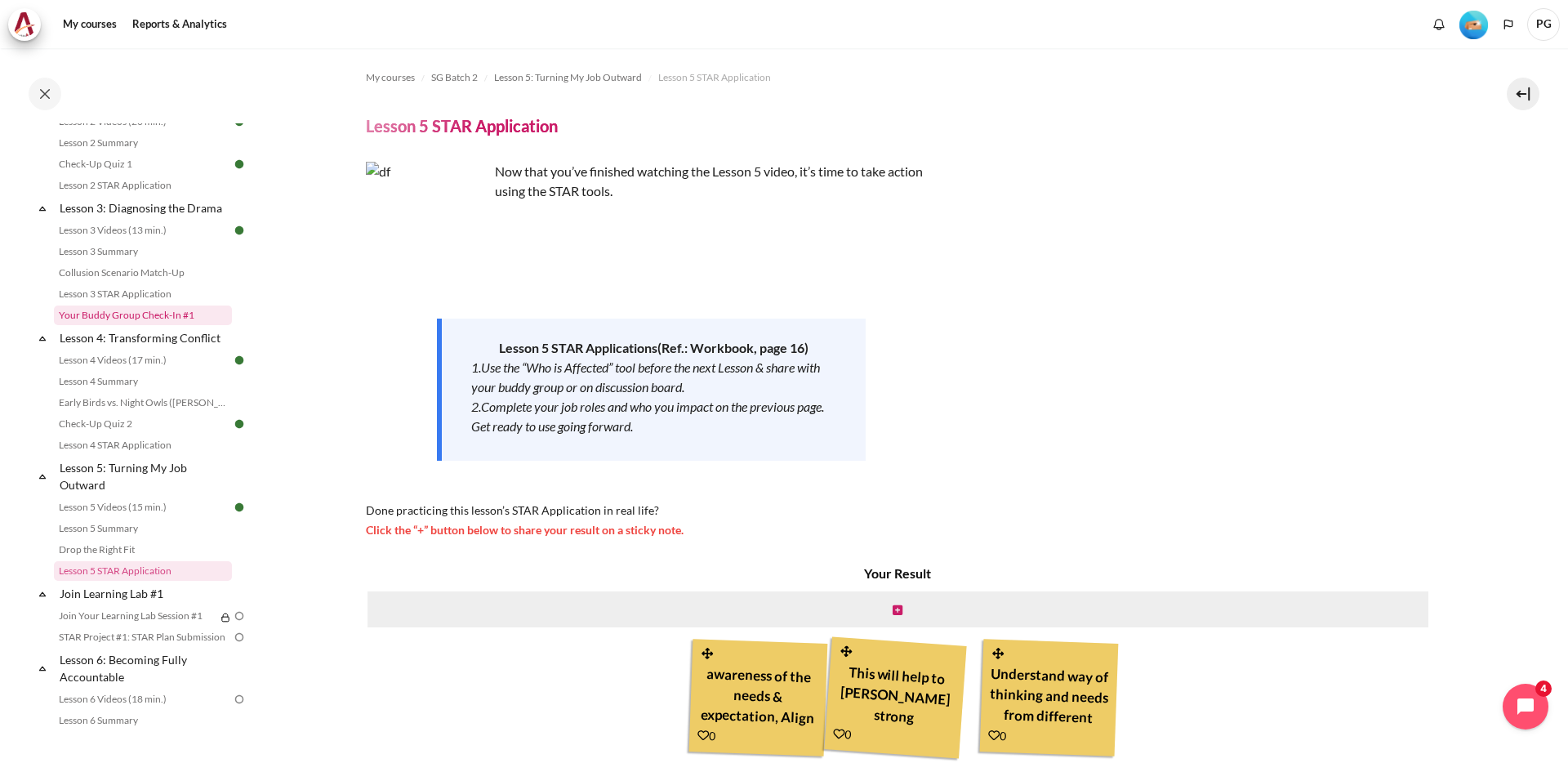
click at [184, 325] on link "Your Buddy Group Check-In #1" at bounding box center [143, 315] width 178 height 20
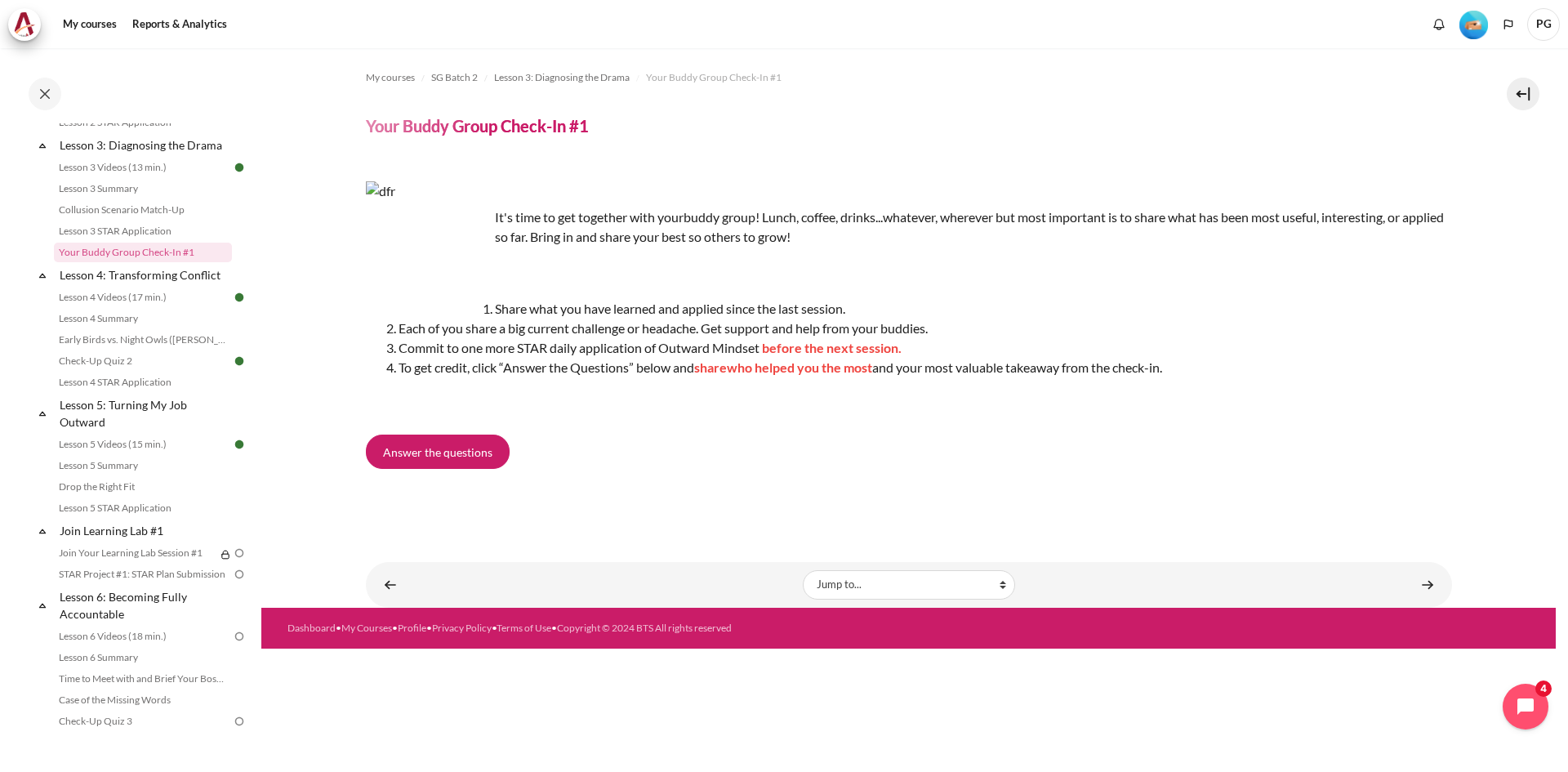
scroll to position [562, 0]
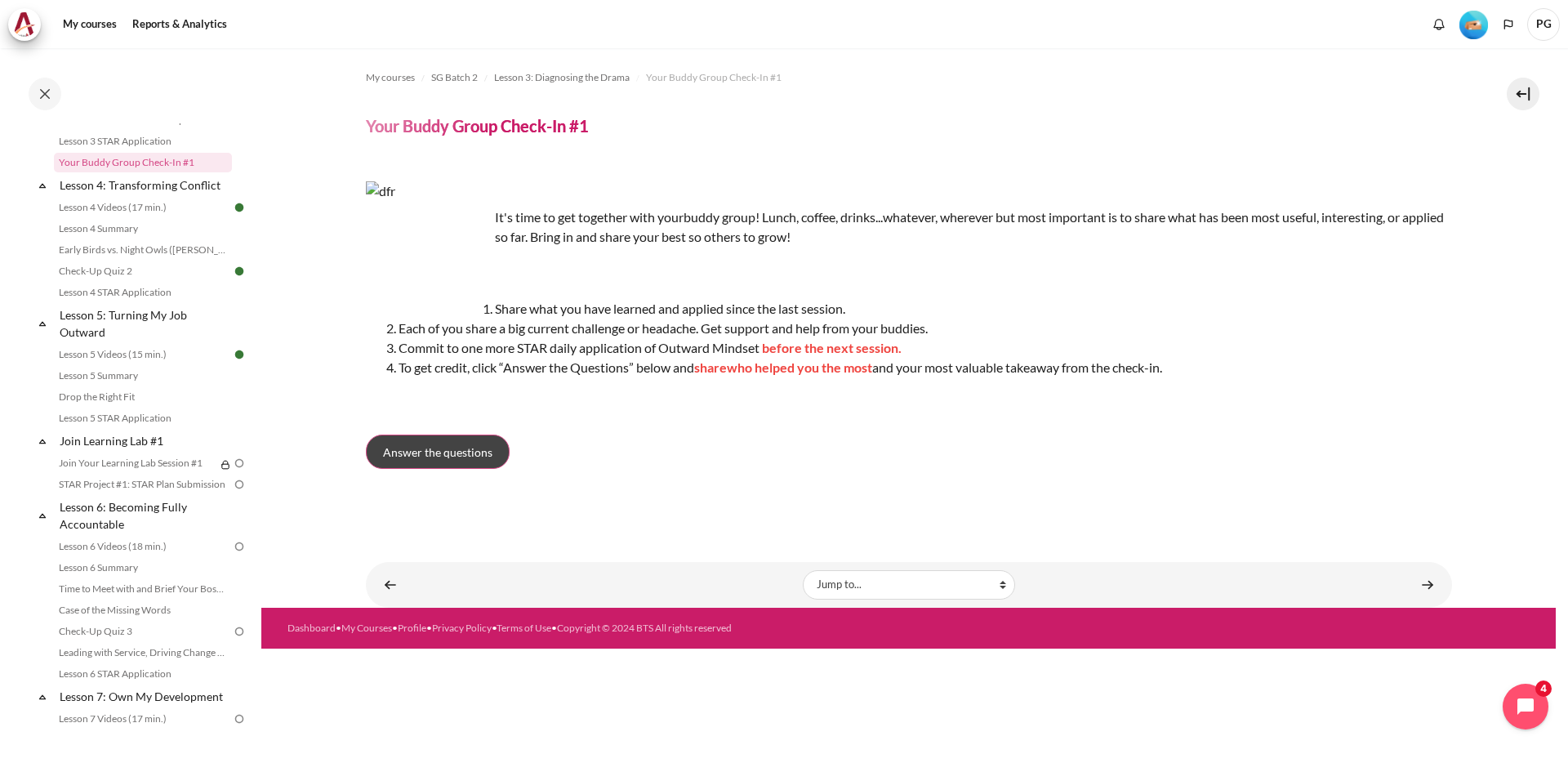
click at [464, 444] on span "Answer the questions" at bounding box center [438, 452] width 109 height 17
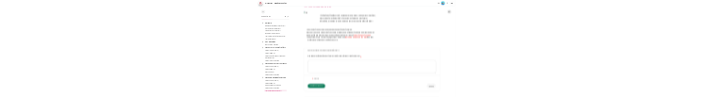
scroll to position [366, 0]
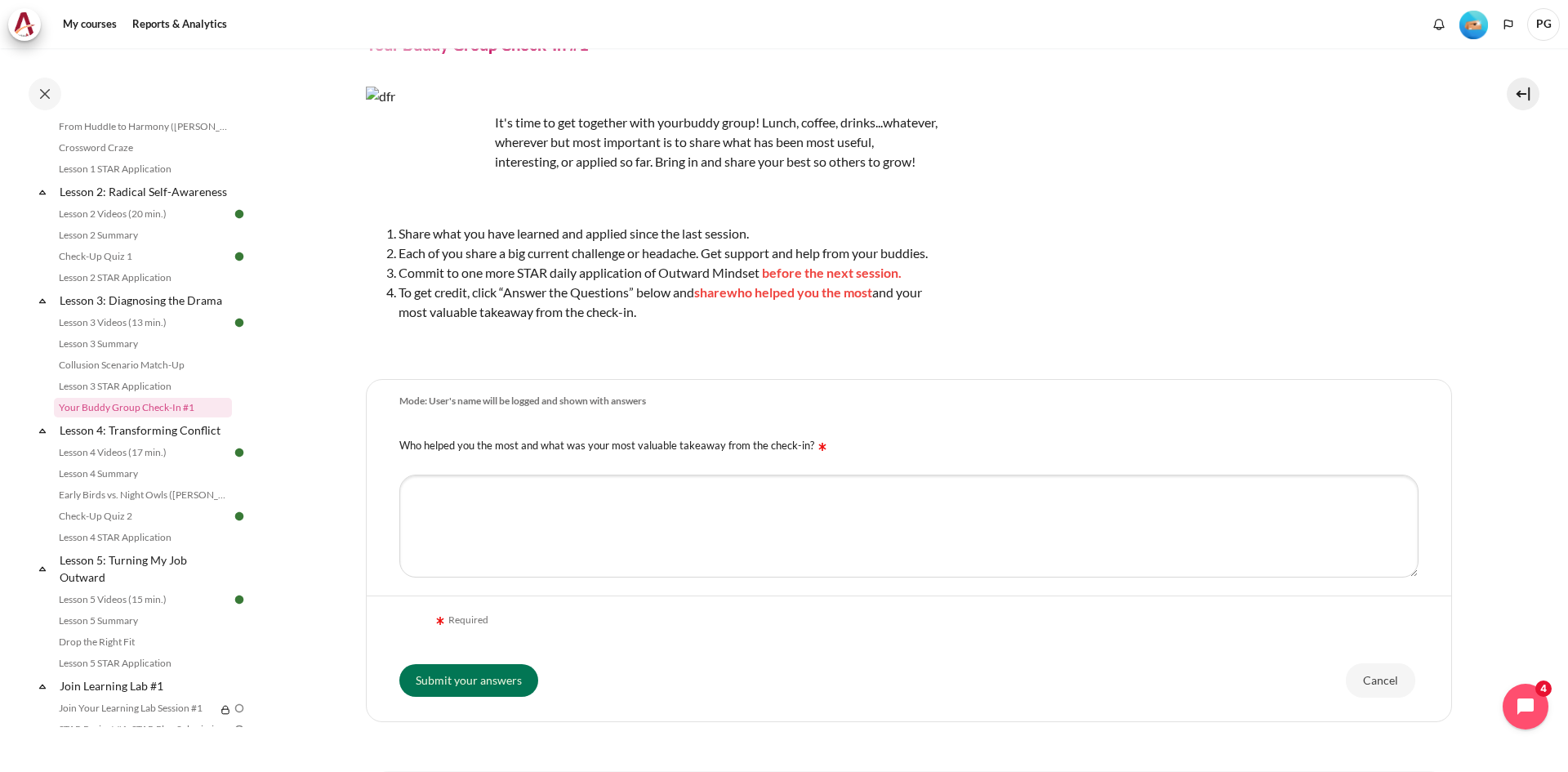
drag, startPoint x: 403, startPoint y: 462, endPoint x: 812, endPoint y: 463, distance: 409.0
click at [812, 452] on label "Who helped you the most and what was your most valuable takeaway from the check…" at bounding box center [614, 445] width 431 height 13
click at [776, 515] on textarea "Who helped you the most and what was your most valuable takeaway from the check…" at bounding box center [909, 525] width 1019 height 103
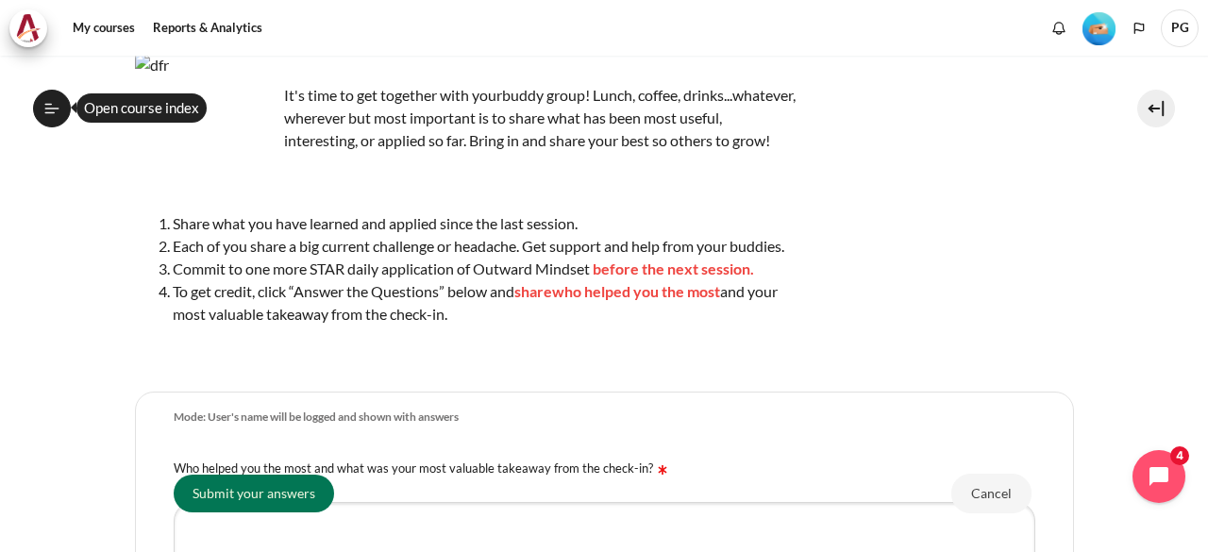
scroll to position [114, 0]
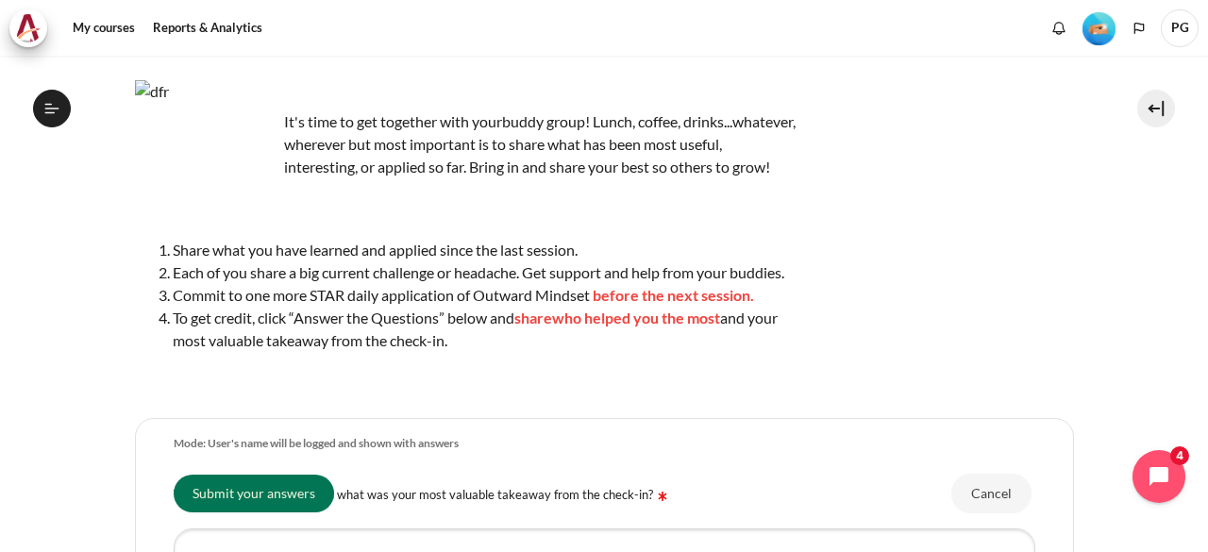
drag, startPoint x: 264, startPoint y: 340, endPoint x: 565, endPoint y: 360, distance: 301.7
click at [565, 352] on li "To get credit, click “Answer the Questions” below and share who helped you the …" at bounding box center [484, 329] width 623 height 45
click at [504, 352] on li "To get credit, click “Answer the Questions” below and share who helped you the …" at bounding box center [484, 329] width 623 height 45
drag, startPoint x: 475, startPoint y: 366, endPoint x: 174, endPoint y: 273, distance: 315.1
click at [174, 273] on ol "Share what you have learned and applied since the last session. Each of you sha…" at bounding box center [465, 295] width 660 height 113
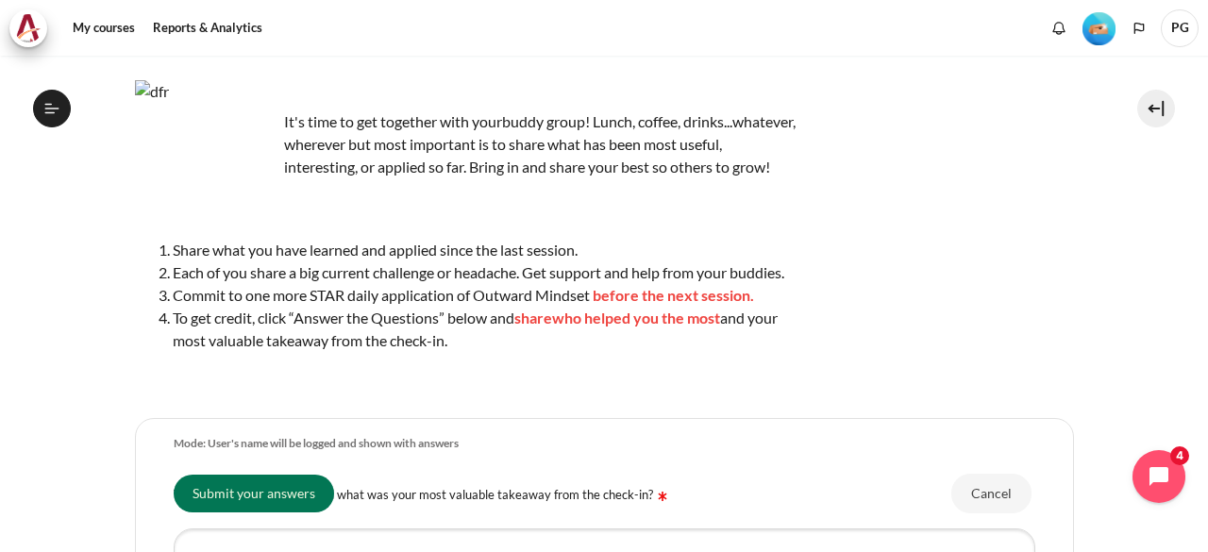
click at [227, 281] on span "Each of you share a big current challenge or headache. Get support and help fro…" at bounding box center [478, 272] width 611 height 18
drag, startPoint x: 177, startPoint y: 267, endPoint x: 474, endPoint y: 375, distance: 315.2
click at [474, 375] on div "It's time to get together with your buddy group! Lunch, coffee, drinks...whatev…" at bounding box center [465, 234] width 660 height 309
click at [288, 307] on li "Commit to one more STAR daily application of Outward Mindset before the next se…" at bounding box center [484, 295] width 623 height 23
click at [289, 307] on li "Commit to one more STAR daily application of Outward Mindset before the next se…" at bounding box center [484, 295] width 623 height 23
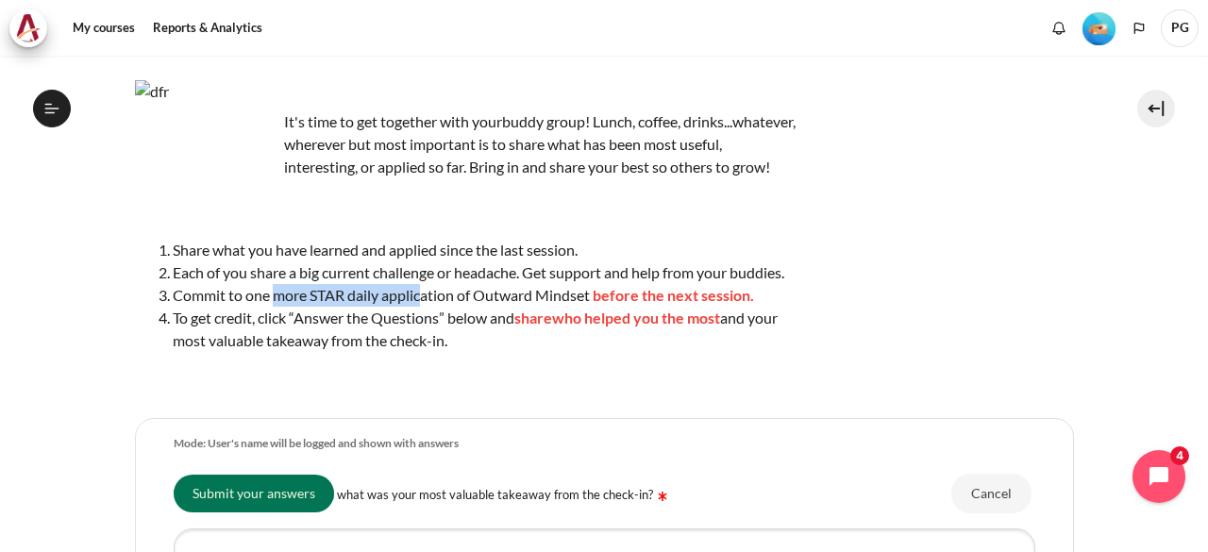
drag, startPoint x: 276, startPoint y: 316, endPoint x: 422, endPoint y: 325, distance: 146.5
click at [422, 307] on li "Commit to one more STAR daily application of Outward Mindset before the next se…" at bounding box center [484, 295] width 623 height 23
click at [442, 352] on li "To get credit, click “Answer the Questions” below and share who helped you the …" at bounding box center [484, 329] width 623 height 45
click at [207, 307] on li "Commit to one more STAR daily application of Outward Mindset before the next se…" at bounding box center [484, 295] width 623 height 23
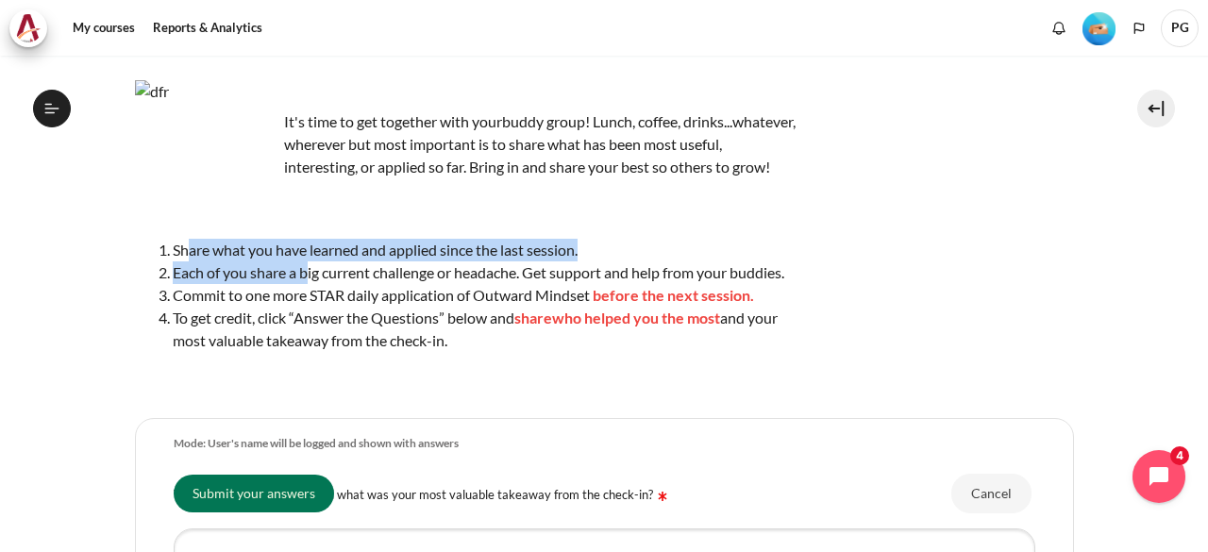
drag, startPoint x: 189, startPoint y: 269, endPoint x: 310, endPoint y: 285, distance: 122.8
click at [310, 285] on ol "Share what you have learned and applied since the last session. Each of you sha…" at bounding box center [465, 295] width 660 height 113
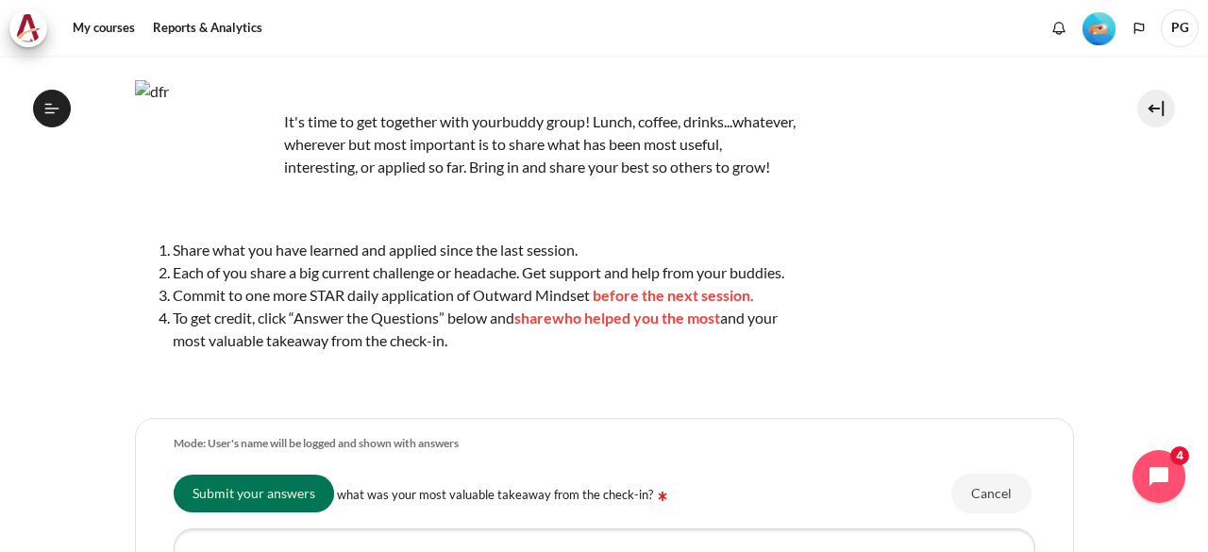
click at [367, 281] on span "Each of you share a big current challenge or headache. Get support and help fro…" at bounding box center [478, 272] width 611 height 18
drag, startPoint x: 323, startPoint y: 295, endPoint x: 521, endPoint y: 295, distance: 198.1
click at [521, 281] on span "Each of you share a big current challenge or headache. Get support and help fro…" at bounding box center [478, 272] width 611 height 18
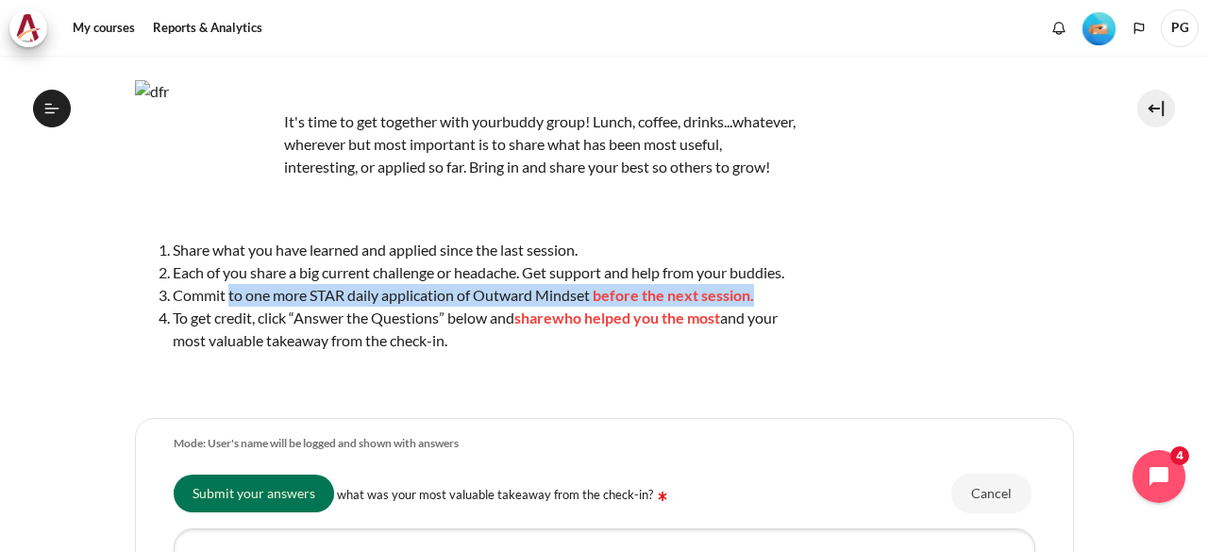
drag, startPoint x: 230, startPoint y: 314, endPoint x: 755, endPoint y: 322, distance: 524.7
click at [755, 307] on li "Commit to one more STAR daily application of Outward Mindset before the next se…" at bounding box center [484, 295] width 623 height 23
click at [760, 307] on li "Commit to one more STAR daily application of Outward Mindset before the next se…" at bounding box center [484, 295] width 623 height 23
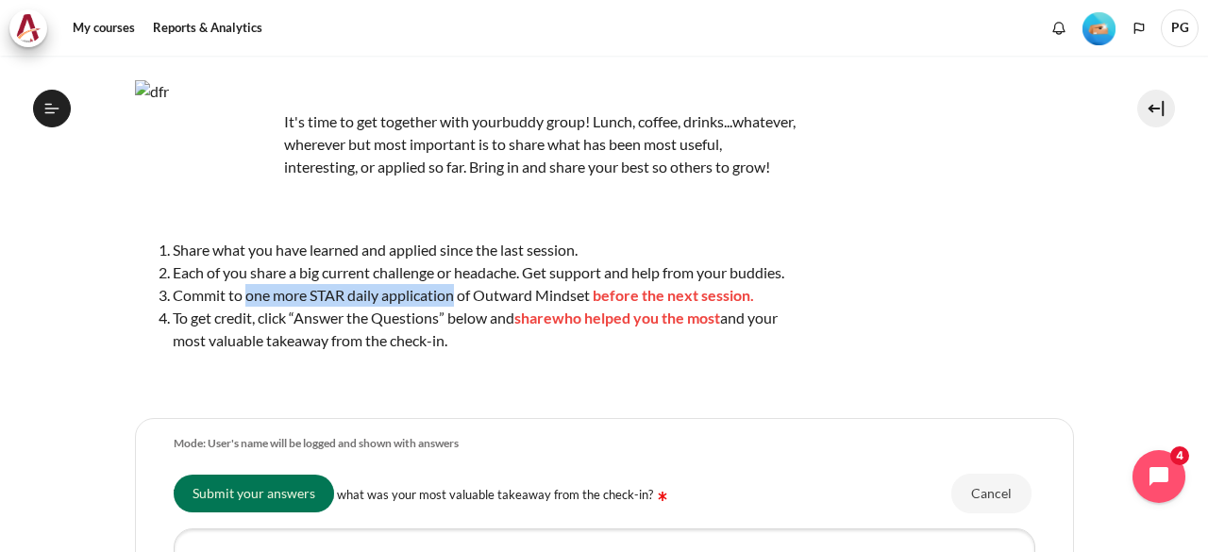
drag, startPoint x: 247, startPoint y: 318, endPoint x: 455, endPoint y: 320, distance: 207.6
click at [455, 307] on li "Commit to one more STAR daily application of Outward Mindset before the next se…" at bounding box center [484, 295] width 623 height 23
click at [447, 349] on li "To get credit, click “Answer the Questions” below and share who helped you the …" at bounding box center [484, 329] width 623 height 45
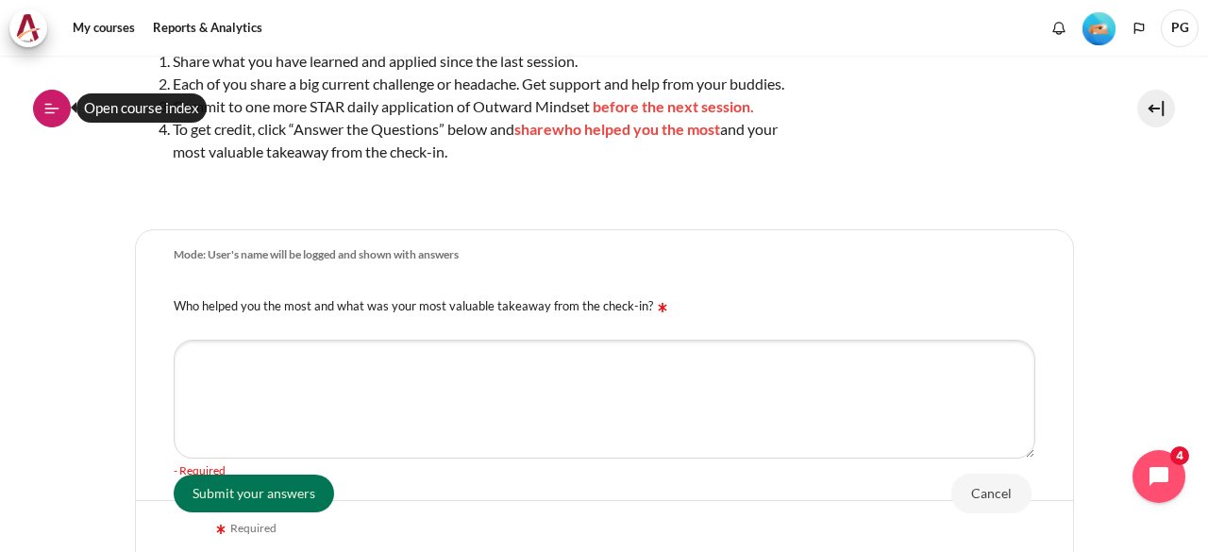
click at [54, 112] on icon at bounding box center [50, 112] width 10 height 1
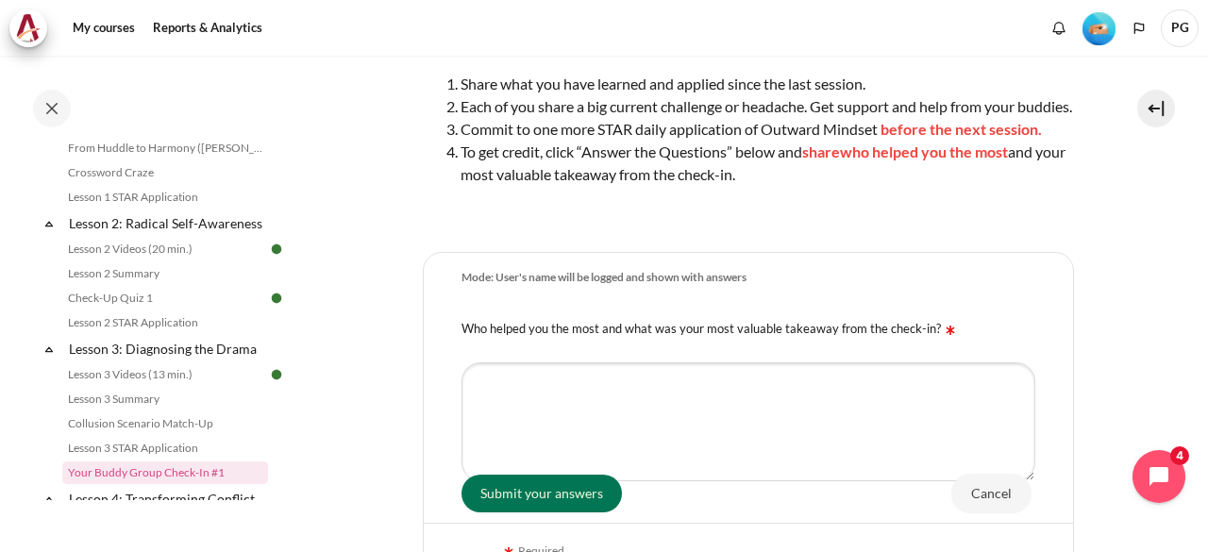
click at [788, 224] on div "It's time to get together with your buddy group! Lunch, coffee, drinks...whatev…" at bounding box center [748, 57] width 651 height 332
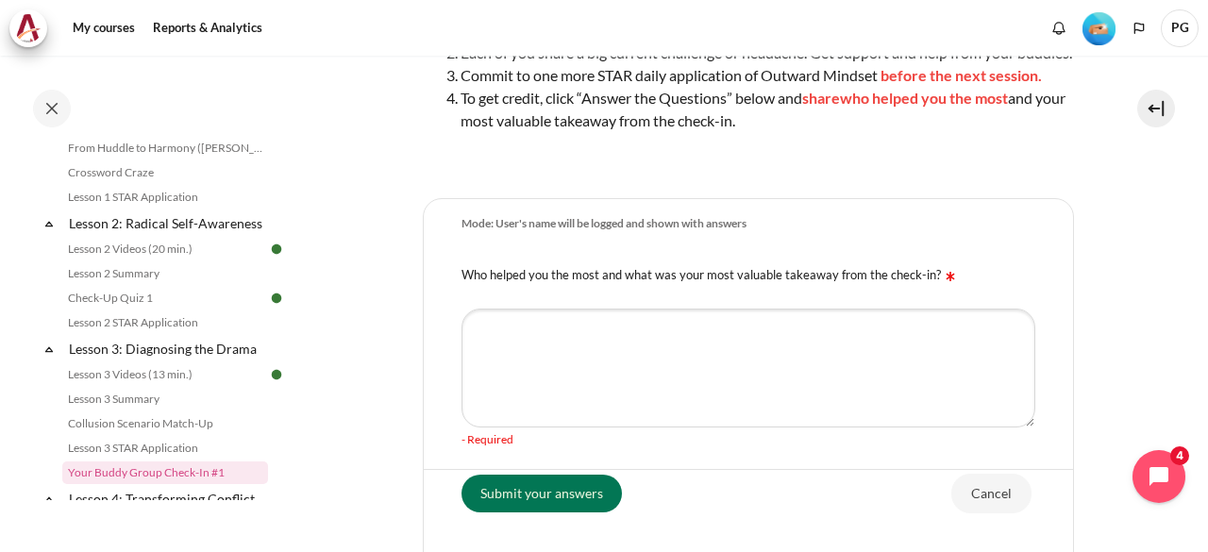
scroll to position [397, 0]
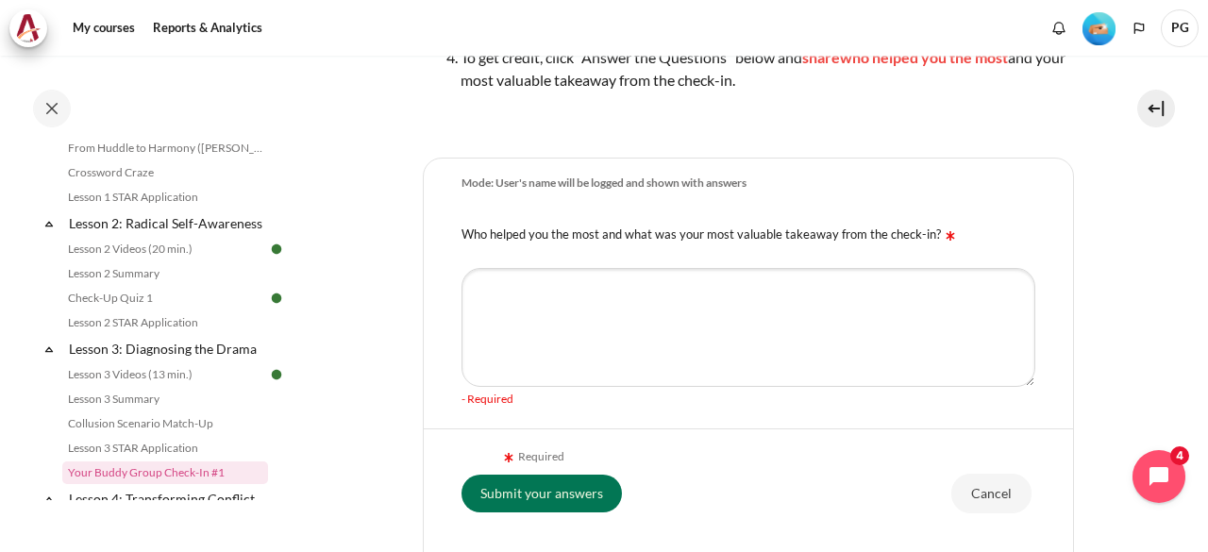
drag, startPoint x: 462, startPoint y: 253, endPoint x: 932, endPoint y: 256, distance: 469.9
click at [932, 242] on label "Who helped you the most and what was your most valuable takeaway from the check…" at bounding box center [710, 233] width 498 height 15
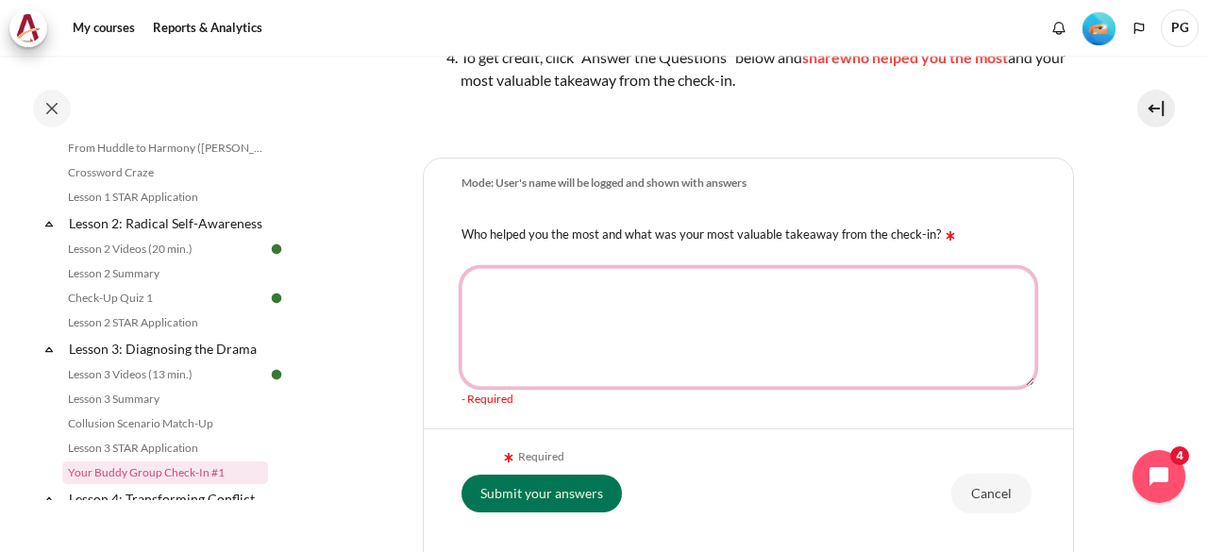
click at [607, 292] on textarea "Who helped you the most and what was your most valuable takeaway from the check…" at bounding box center [748, 327] width 574 height 119
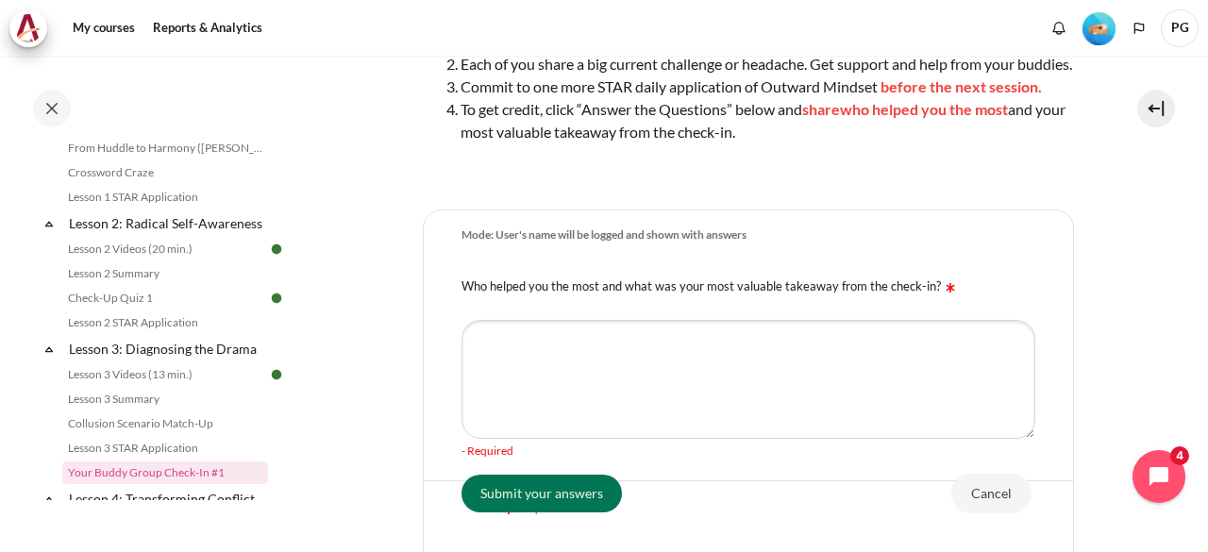
scroll to position [303, 0]
